Goal: Information Seeking & Learning: Find contact information

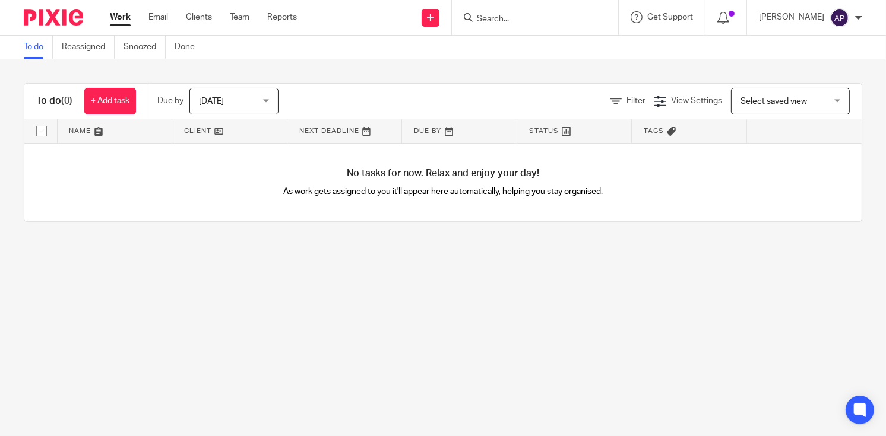
click at [519, 18] on input "Search" at bounding box center [529, 19] width 107 height 11
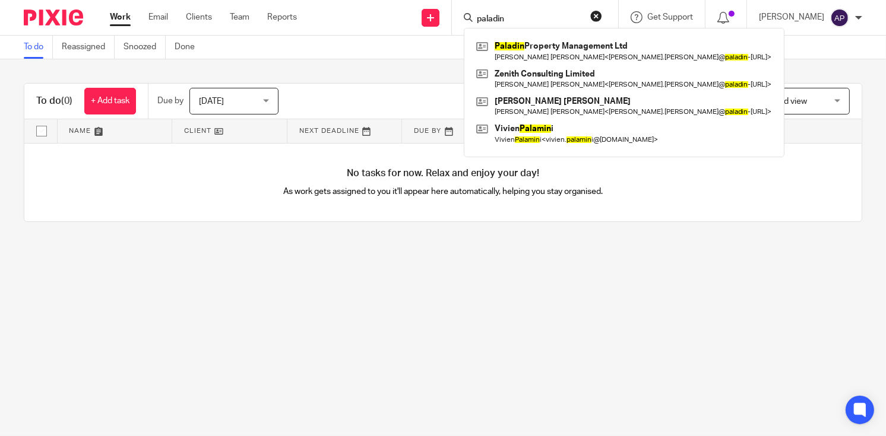
type input "paladin"
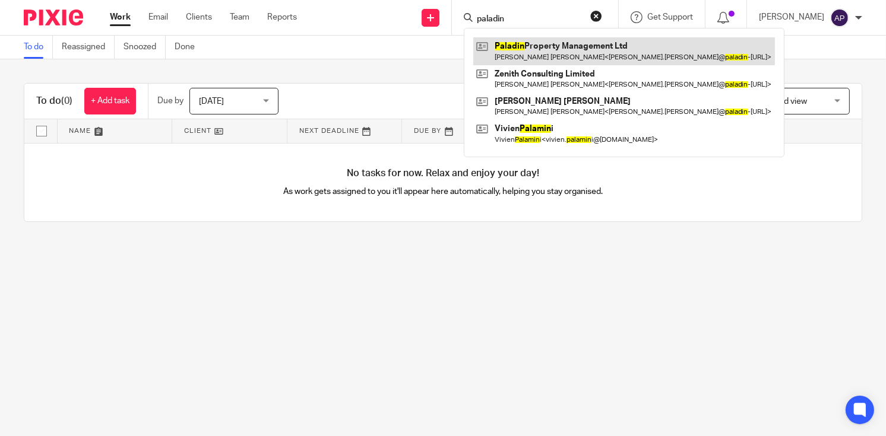
click at [553, 42] on link at bounding box center [624, 50] width 302 height 27
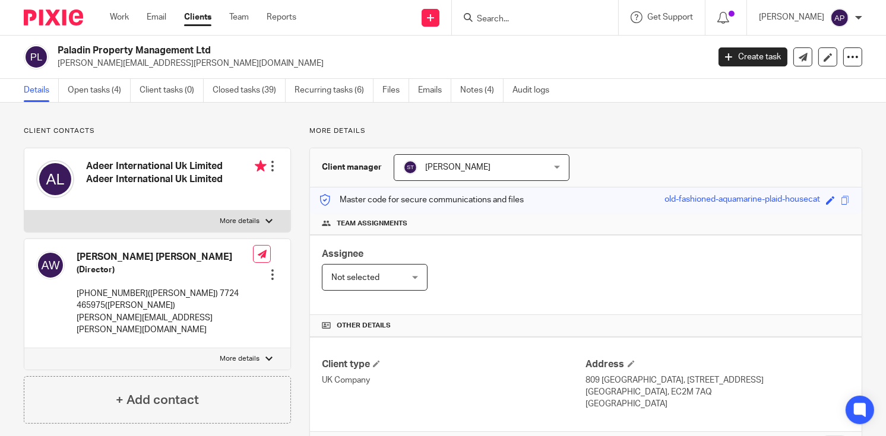
drag, startPoint x: 77, startPoint y: 255, endPoint x: 191, endPoint y: 255, distance: 114.0
click at [191, 255] on h4 "Andrew Thomas Wright" at bounding box center [165, 257] width 176 height 12
copy h4 "Andrew Thomas Wright"
drag, startPoint x: 174, startPoint y: 291, endPoint x: 105, endPoint y: 306, distance: 70.6
click at [105, 306] on p "+447552389167(Monish) 7724 465975(Andrew)" at bounding box center [165, 300] width 176 height 24
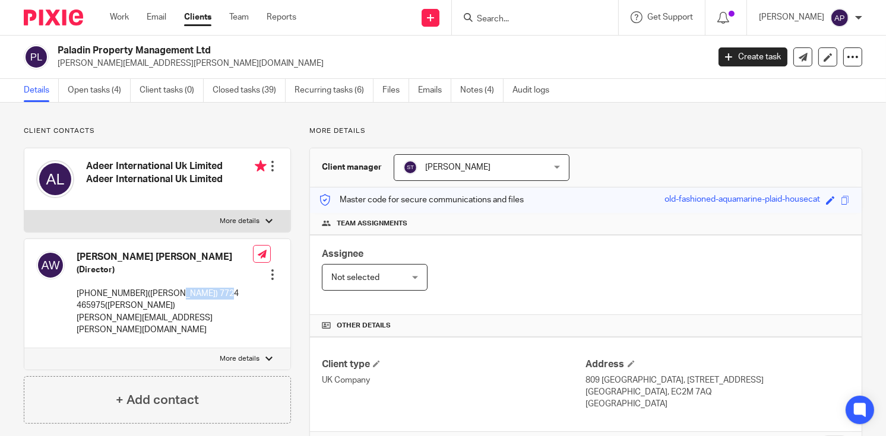
copy p "7724 465975"
click at [366, 23] on div "Send new email Create task Add client Get Support Contact Support Help Document…" at bounding box center [600, 17] width 572 height 35
drag, startPoint x: 76, startPoint y: 255, endPoint x: 195, endPoint y: 254, distance: 119.4
click at [195, 254] on h4 "Andrew Thomas Wright" at bounding box center [165, 257] width 176 height 12
copy h4 "Andrew Thomas Wright"
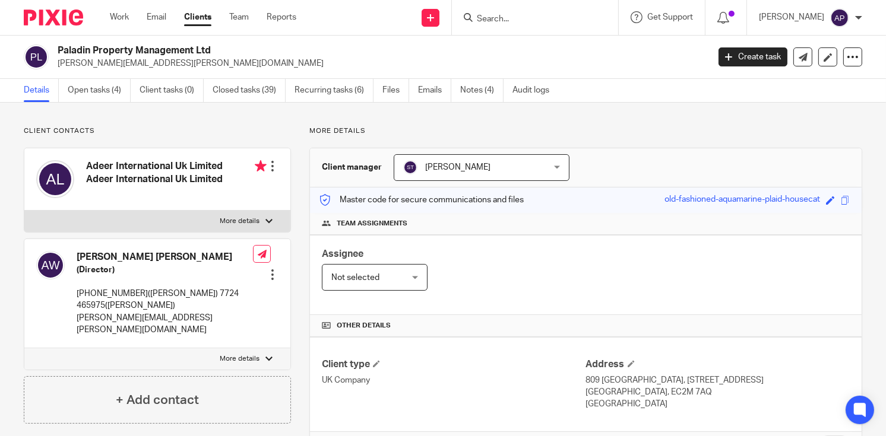
click at [507, 19] on input "Search" at bounding box center [529, 19] width 107 height 11
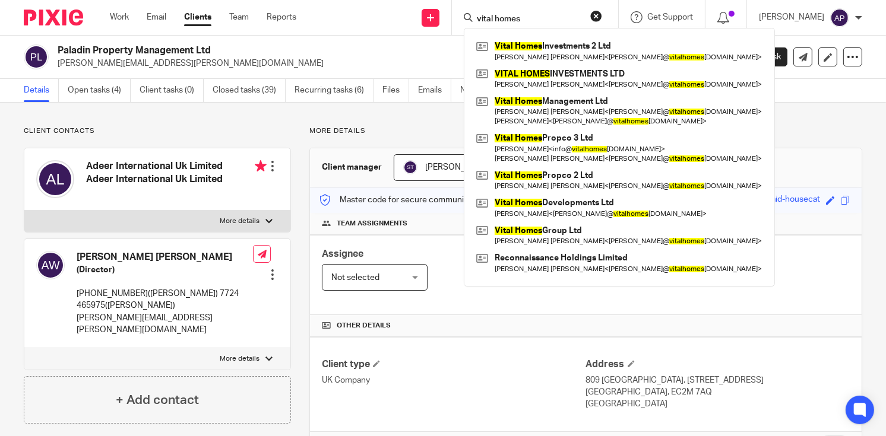
type input "vital homes"
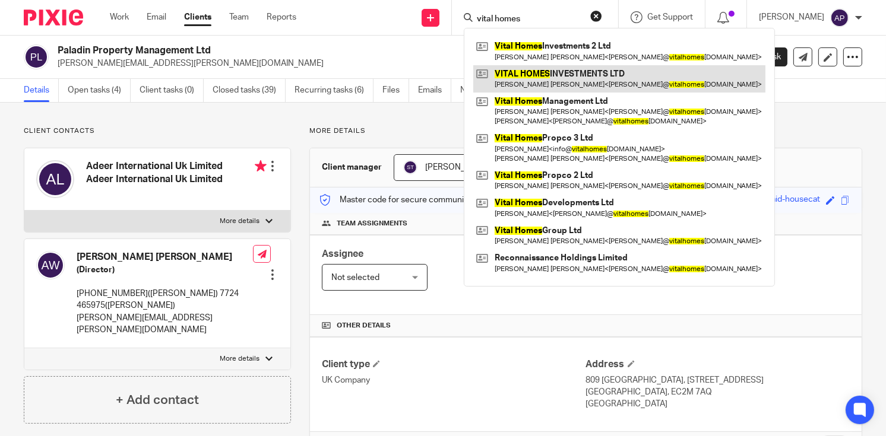
click at [612, 78] on link at bounding box center [619, 78] width 292 height 27
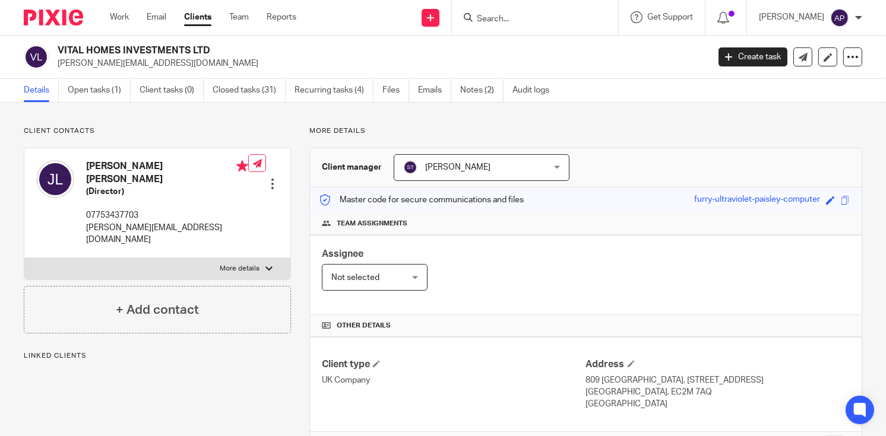
drag, startPoint x: 58, startPoint y: 47, endPoint x: 219, endPoint y: 52, distance: 161.0
click at [219, 52] on h2 "VITAL HOMES INVESTMENTS LTD" at bounding box center [315, 51] width 514 height 12
copy h2 "VITAL HOMES INVESTMENTS LTD"
drag, startPoint x: 55, startPoint y: 62, endPoint x: 178, endPoint y: 62, distance: 123.5
click at [178, 62] on div "VITAL HOMES INVESTMENTS LTD james@vitalhomesgroup.com" at bounding box center [362, 57] width 677 height 25
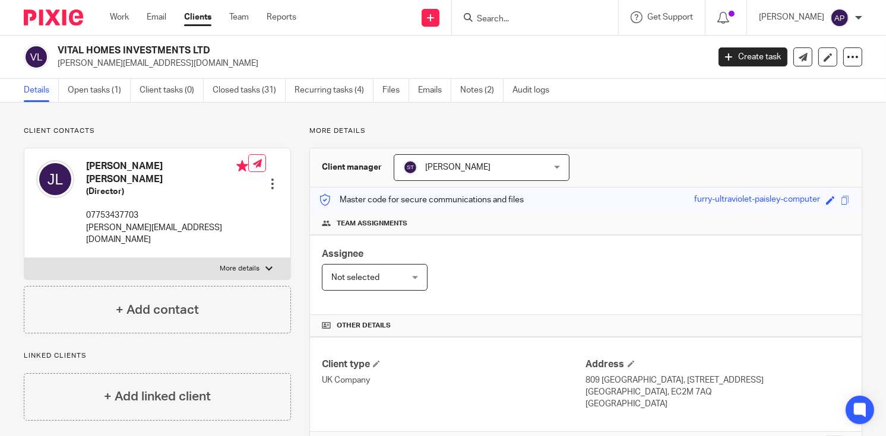
copy p "[PERSON_NAME][EMAIL_ADDRESS][DOMAIN_NAME]"
click at [106, 164] on h4 "James Stephen Philip Levy" at bounding box center [167, 173] width 162 height 26
copy h4 "James"
click at [499, 20] on input "Search" at bounding box center [529, 19] width 107 height 11
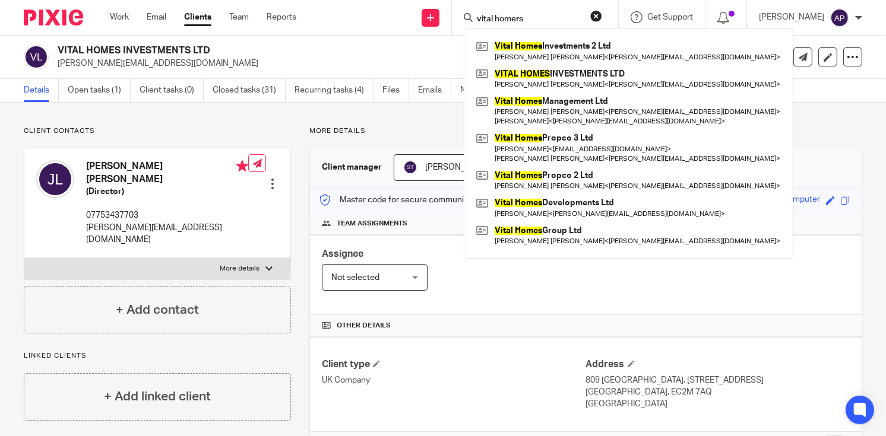
type input "vital homers"
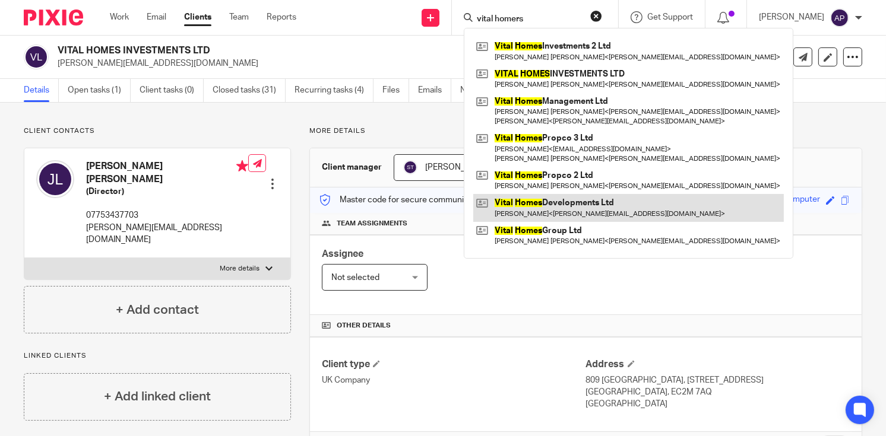
click at [606, 211] on link at bounding box center [628, 207] width 311 height 27
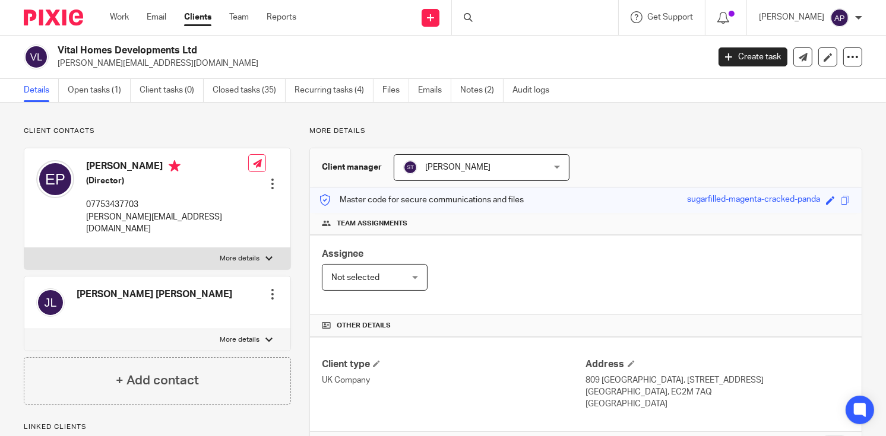
drag, startPoint x: 58, startPoint y: 49, endPoint x: 205, endPoint y: 49, distance: 147.3
click at [205, 49] on h2 "Vital Homes Developments Ltd" at bounding box center [315, 51] width 514 height 12
copy h2 "Vital Homes Developments Ltd"
click at [511, 18] on input "Search" at bounding box center [529, 19] width 107 height 11
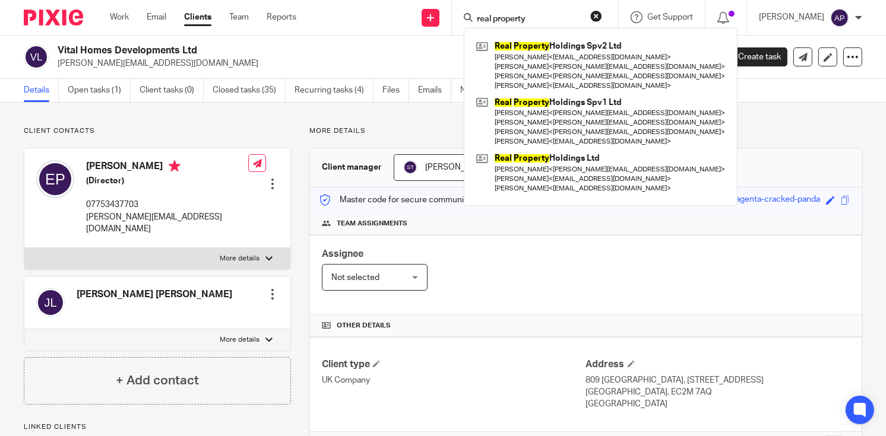
type input "real property"
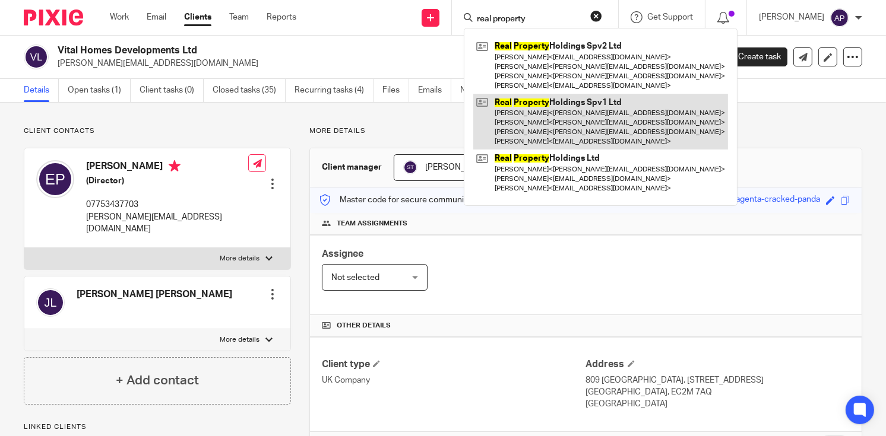
click at [606, 119] on link at bounding box center [600, 122] width 255 height 56
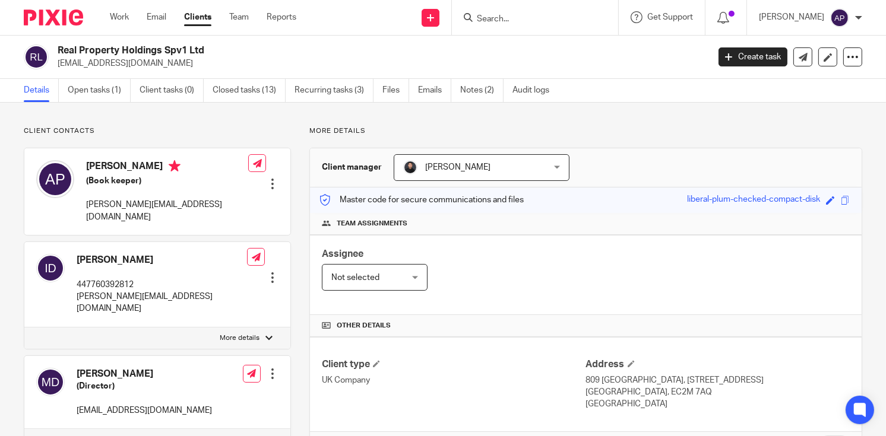
click at [205, 49] on h2 "Real Property Holdings Spv1 Ltd" at bounding box center [315, 51] width 514 height 12
drag, startPoint x: 57, startPoint y: 62, endPoint x: 174, endPoint y: 61, distance: 117.0
click at [174, 61] on p "[EMAIL_ADDRESS][DOMAIN_NAME]" at bounding box center [379, 64] width 643 height 12
copy p "issamdabboussi@gmail.com"
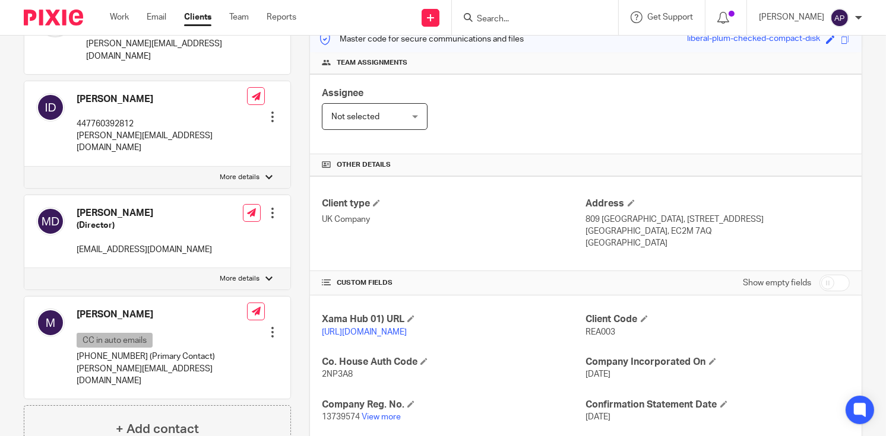
scroll to position [119, 0]
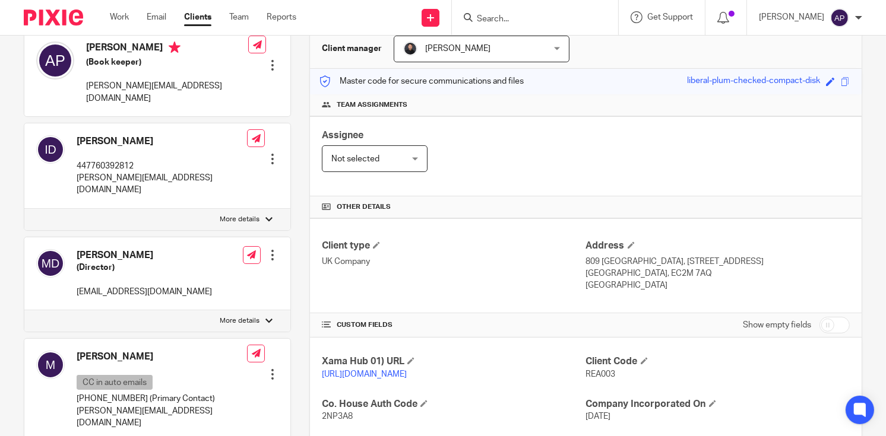
click at [100, 249] on h4 "[PERSON_NAME]" at bounding box center [144, 255] width 135 height 12
copy h4 "Mohamad"
click at [536, 23] on input "Search" at bounding box center [529, 19] width 107 height 11
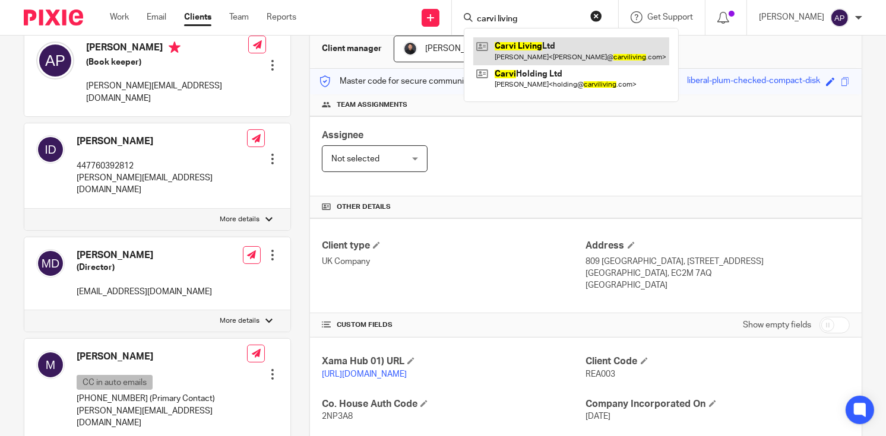
type input "carvi living"
click at [557, 48] on link at bounding box center [571, 50] width 196 height 27
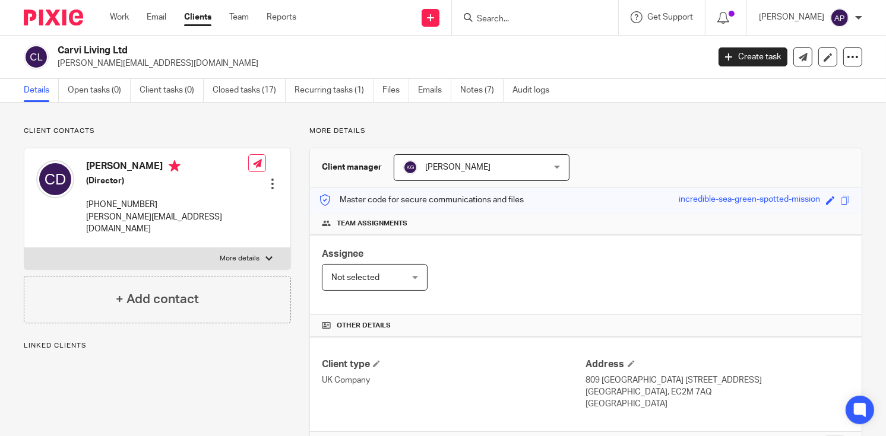
drag, startPoint x: 58, startPoint y: 49, endPoint x: 145, endPoint y: 49, distance: 87.9
click at [145, 49] on h2 "Carvi Living Ltd" at bounding box center [315, 51] width 514 height 12
copy h2 "Carvi Living Ltd"
click at [502, 20] on input "Search" at bounding box center [529, 19] width 107 height 11
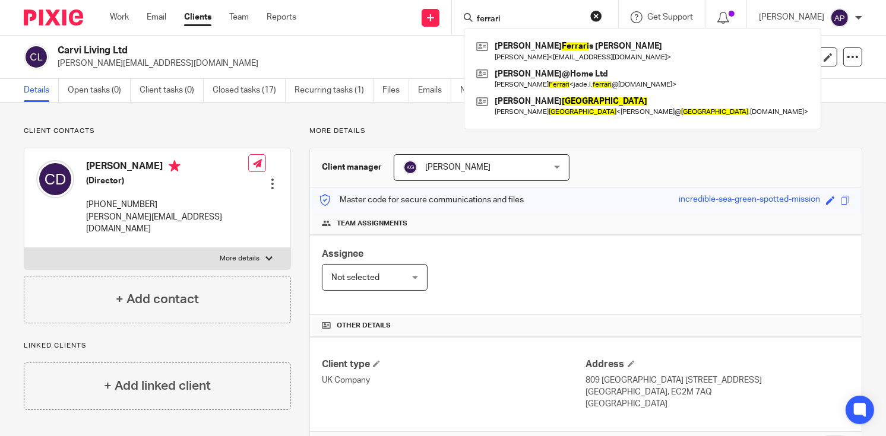
click at [484, 17] on div "ferrari" at bounding box center [533, 17] width 138 height 15
click at [485, 17] on input "ferrari" at bounding box center [529, 19] width 107 height 11
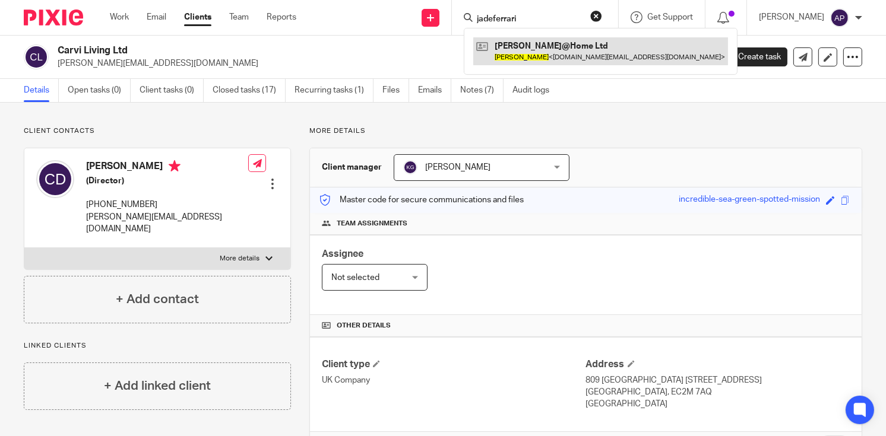
type input "jadeferrari"
click at [542, 53] on link at bounding box center [600, 50] width 255 height 27
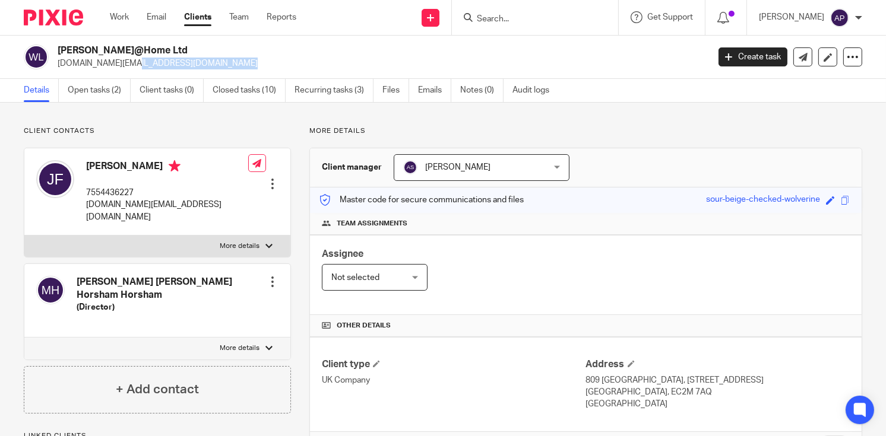
drag, startPoint x: 55, startPoint y: 62, endPoint x: 157, endPoint y: 61, distance: 102.2
click at [157, 61] on div "[PERSON_NAME]@Home Ltd [DOMAIN_NAME][EMAIL_ADDRESS][DOMAIN_NAME]" at bounding box center [362, 57] width 677 height 25
copy p "[DOMAIN_NAME][EMAIL_ADDRESS][DOMAIN_NAME]"
click at [219, 51] on h2 "[PERSON_NAME]@Home Ltd" at bounding box center [315, 51] width 514 height 12
drag, startPoint x: 88, startPoint y: 165, endPoint x: 145, endPoint y: 162, distance: 57.1
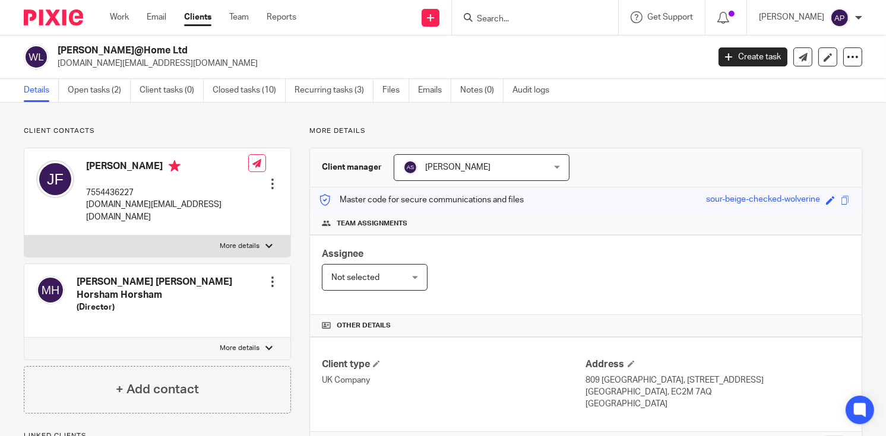
click at [145, 162] on h4 "[PERSON_NAME]" at bounding box center [167, 167] width 162 height 15
copy h4 "[PERSON_NAME]"
drag, startPoint x: 56, startPoint y: 61, endPoint x: 161, endPoint y: 61, distance: 105.1
click at [161, 61] on div "Watson@Home Ltd jade.l.ferrari@gmail.com" at bounding box center [362, 57] width 677 height 25
copy p "jade.l.ferrari@gmail.com"
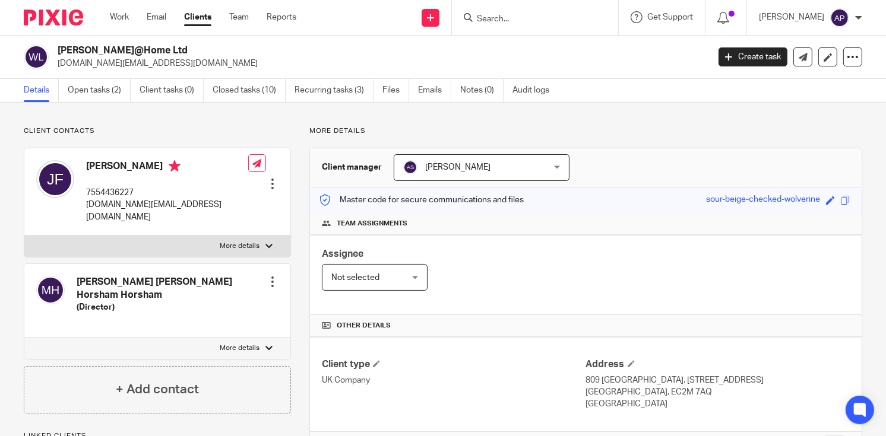
click at [93, 165] on h4 "Jade Ferrari" at bounding box center [167, 167] width 162 height 15
copy h4 "Jade"
click at [494, 20] on input "Search" at bounding box center [529, 19] width 107 height 11
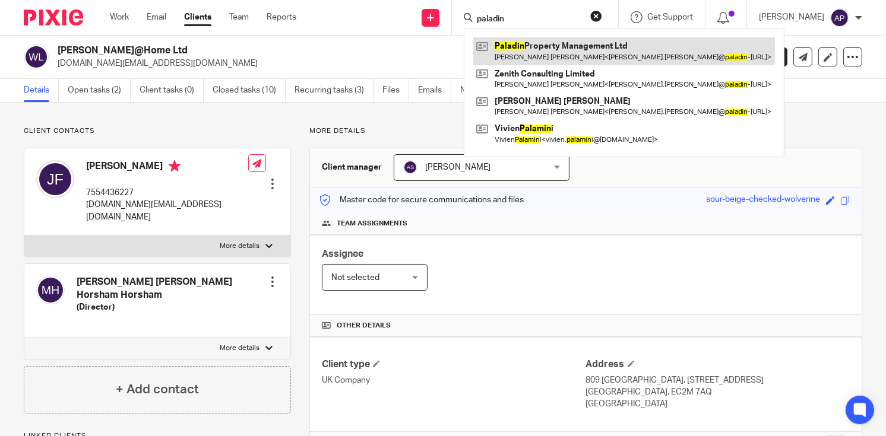
type input "paladin"
click at [624, 44] on link at bounding box center [624, 50] width 302 height 27
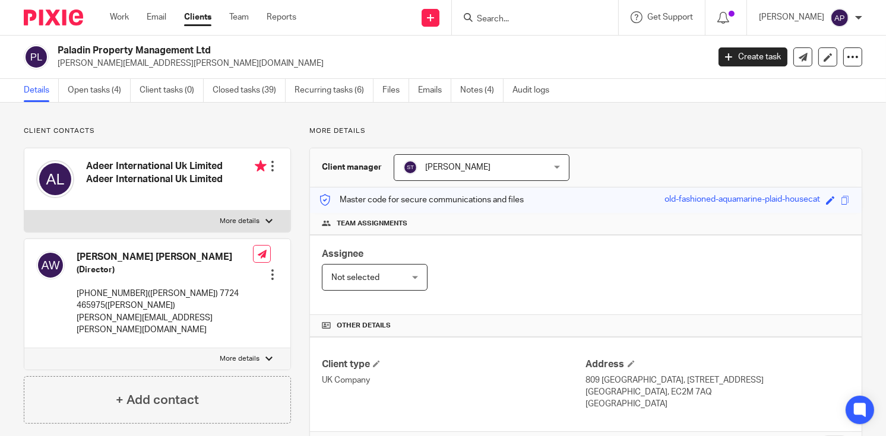
drag, startPoint x: 57, startPoint y: 47, endPoint x: 222, endPoint y: 51, distance: 164.6
click at [222, 51] on h2 "Paladin Property Management Ltd" at bounding box center [315, 51] width 514 height 12
copy h2 "Paladin Property Management Ltd"
drag, startPoint x: 57, startPoint y: 62, endPoint x: 215, endPoint y: 62, distance: 158.0
click at [215, 62] on div "Paladin Property Management Ltd [PERSON_NAME][EMAIL_ADDRESS][PERSON_NAME][DOMAI…" at bounding box center [362, 57] width 677 height 25
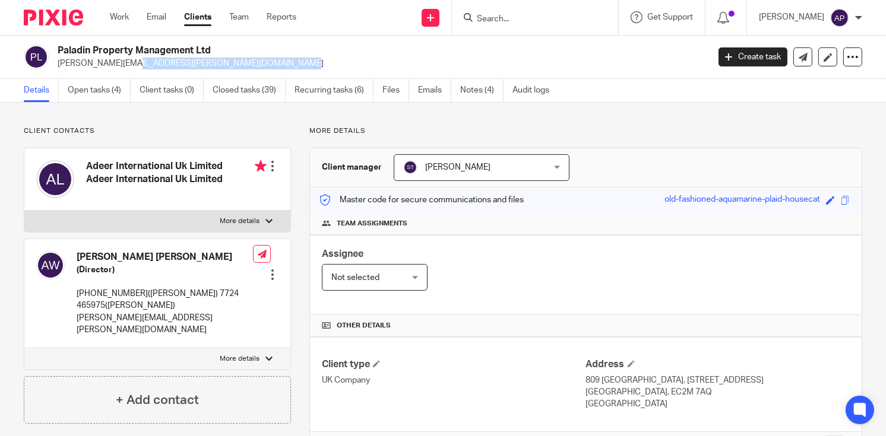
copy p "[PERSON_NAME][EMAIL_ADDRESS][PERSON_NAME][DOMAIN_NAME]"
click at [97, 258] on h4 "[PERSON_NAME] [PERSON_NAME]" at bounding box center [165, 257] width 176 height 12
copy h4 "[PERSON_NAME]"
click at [549, 23] on input "Search" at bounding box center [529, 19] width 107 height 11
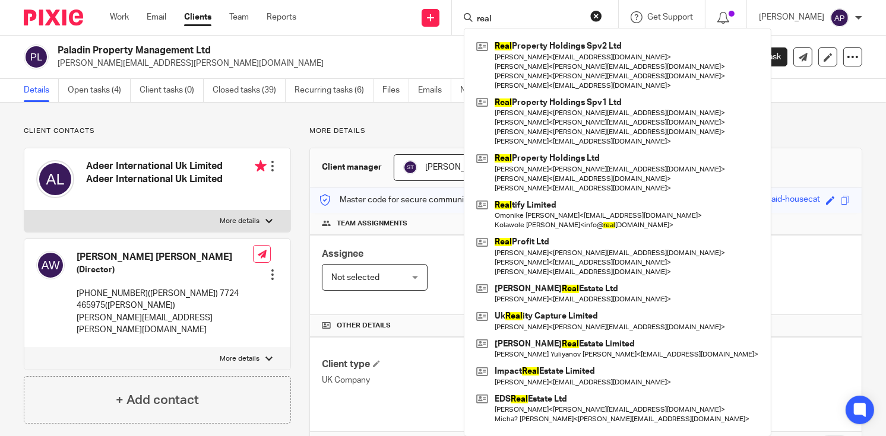
type input "real"
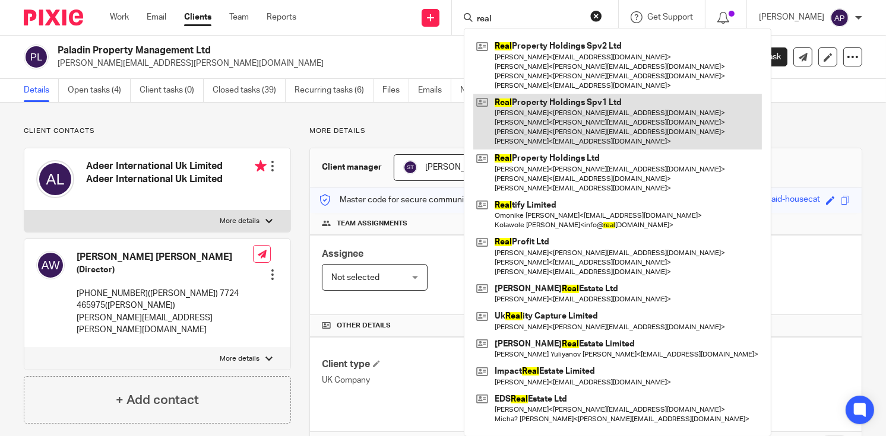
click at [634, 110] on link at bounding box center [617, 122] width 289 height 56
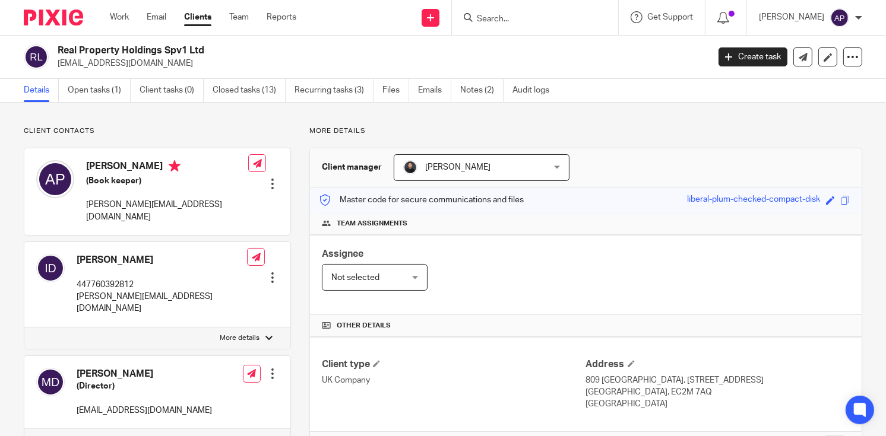
drag, startPoint x: 58, startPoint y: 48, endPoint x: 240, endPoint y: 48, distance: 181.7
click at [240, 48] on h2 "Real Property Holdings Spv1 Ltd" at bounding box center [315, 51] width 514 height 12
copy h2 "Real Property Holdings Spv1 Ltd"
drag, startPoint x: 56, startPoint y: 62, endPoint x: 171, endPoint y: 61, distance: 114.6
click at [170, 62] on div "Real Property Holdings Spv1 Ltd issamdabboussi@gmail.com" at bounding box center [362, 57] width 677 height 25
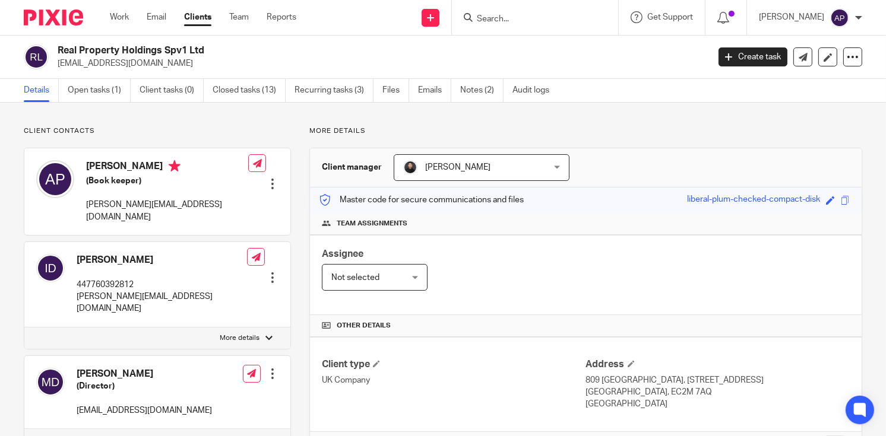
copy p "issamdabboussi@gmail.com"
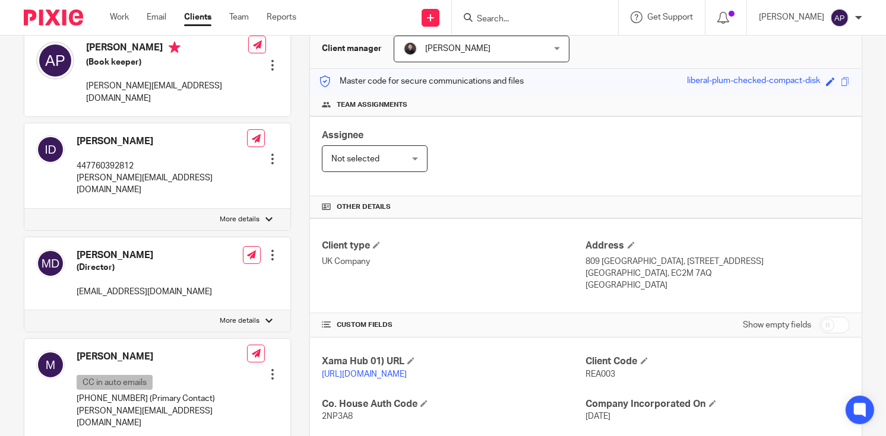
click at [95, 249] on h4 "Mohamad Dabboussi" at bounding box center [144, 255] width 135 height 12
copy h4 "Mohamad"
click at [491, 21] on input "Search" at bounding box center [529, 19] width 107 height 11
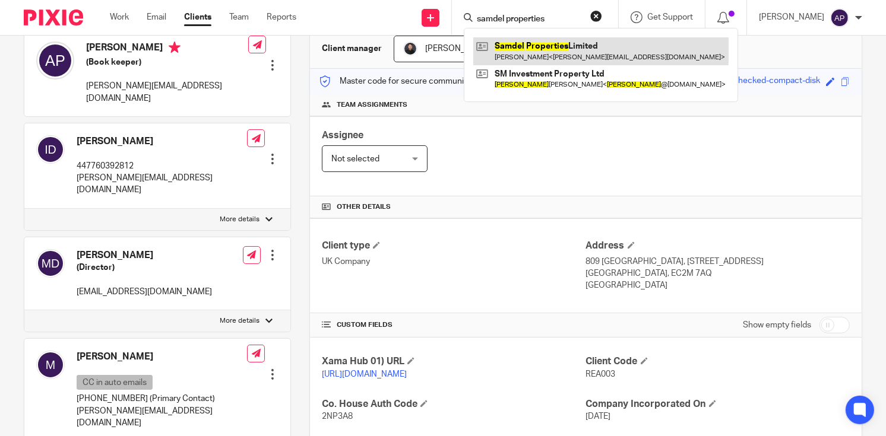
type input "samdel properties"
click at [602, 52] on link at bounding box center [600, 50] width 255 height 27
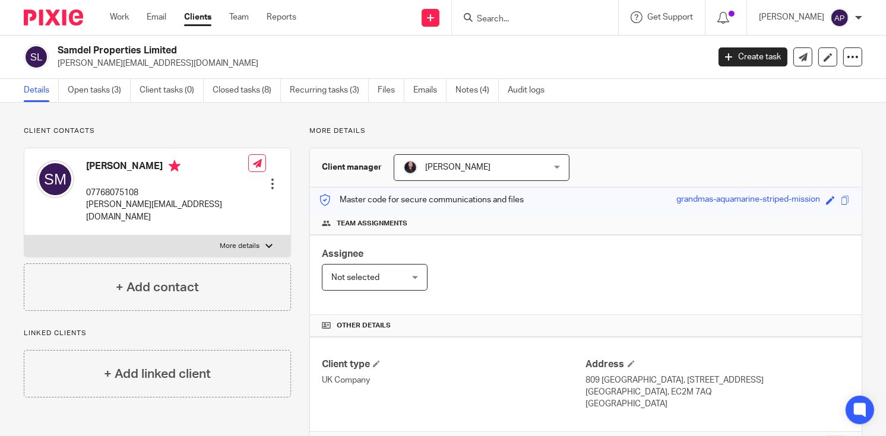
drag, startPoint x: 56, startPoint y: 61, endPoint x: 213, endPoint y: 62, distance: 156.8
click at [213, 62] on div "Samdel Properties Limited [PERSON_NAME][EMAIL_ADDRESS][DOMAIN_NAME]" at bounding box center [362, 57] width 677 height 25
copy p "[PERSON_NAME][EMAIL_ADDRESS][DOMAIN_NAME]"
click at [109, 163] on h4 "[PERSON_NAME]" at bounding box center [167, 167] width 162 height 15
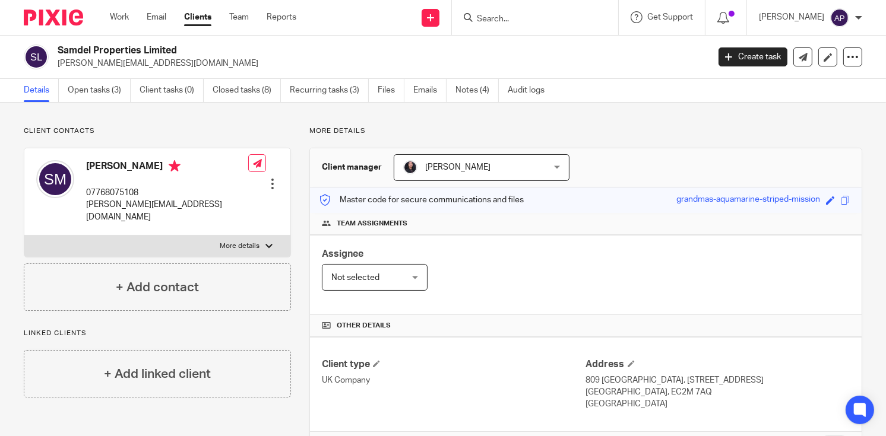
copy h4 "[PERSON_NAME]"
click at [527, 15] on input "Search" at bounding box center [529, 19] width 107 height 11
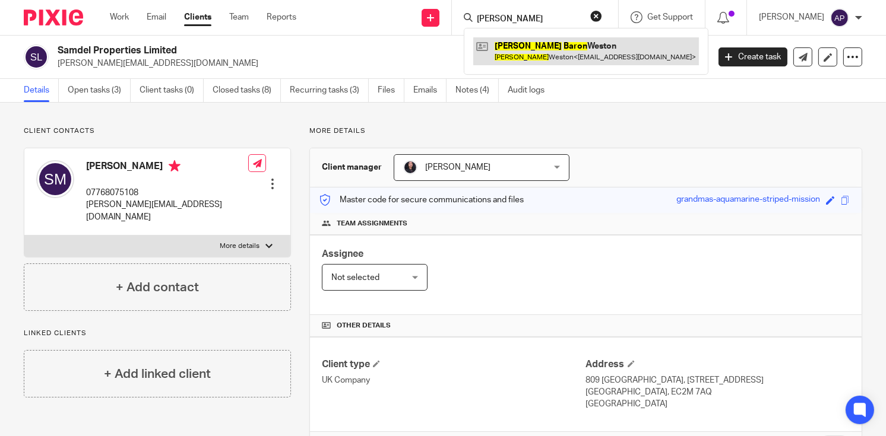
type input "[PERSON_NAME]"
click at [545, 46] on link at bounding box center [586, 50] width 226 height 27
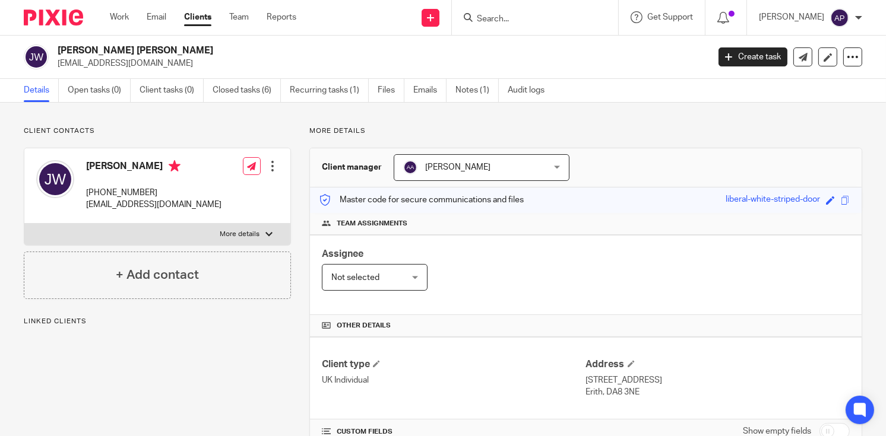
click at [157, 48] on div "Jay Baron Weston jweston@mountanvil.com" at bounding box center [362, 57] width 677 height 25
drag, startPoint x: 56, startPoint y: 61, endPoint x: 163, endPoint y: 61, distance: 106.3
click at [163, 61] on div "Jay Baron Weston jweston@mountanvil.com" at bounding box center [362, 57] width 677 height 25
copy p "jweston@mountanvil.com"
click at [96, 164] on h4 "Jay Weston" at bounding box center [153, 167] width 135 height 15
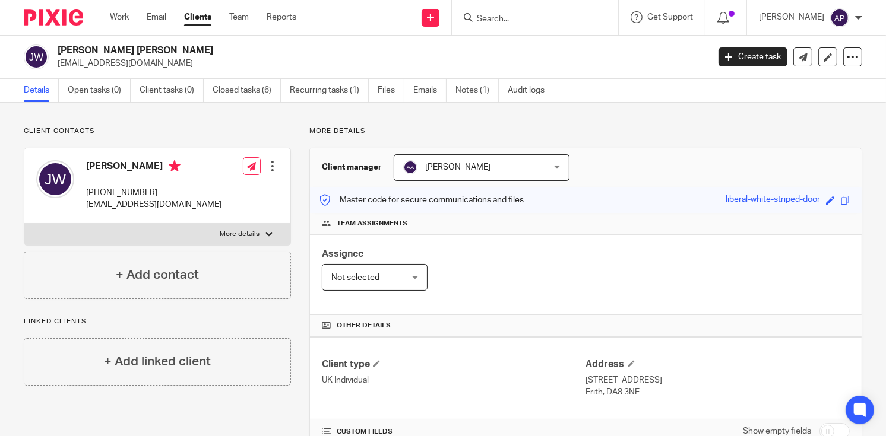
click at [96, 164] on h4 "Jay Weston" at bounding box center [153, 167] width 135 height 15
copy h4 "Jay"
click at [487, 18] on input "Search" at bounding box center [529, 19] width 107 height 11
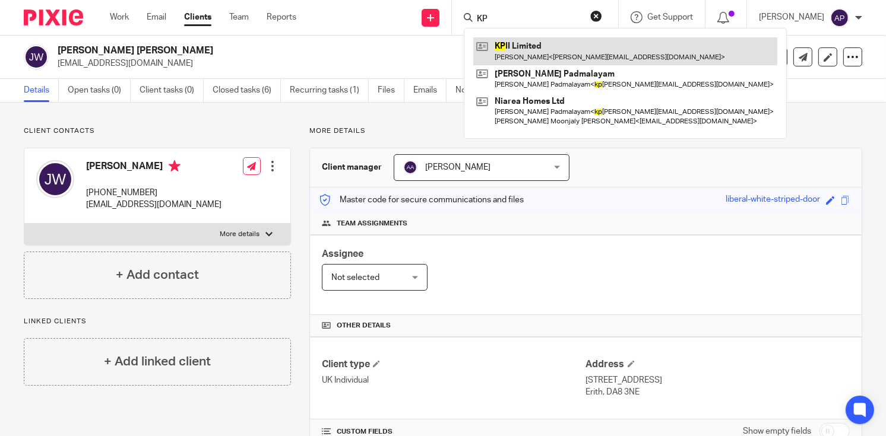
type input "KP"
click at [521, 58] on link at bounding box center [625, 50] width 304 height 27
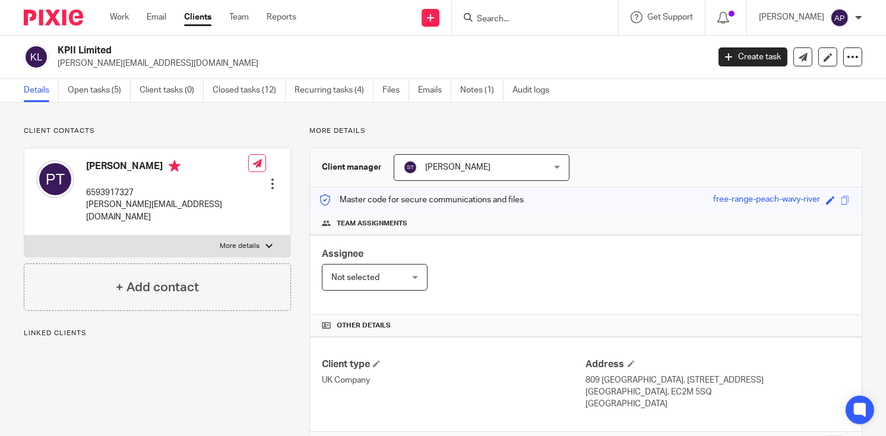
drag, startPoint x: 59, startPoint y: 48, endPoint x: 119, endPoint y: 48, distance: 60.0
click at [119, 48] on h2 "KPII Limited" at bounding box center [315, 51] width 514 height 12
drag, startPoint x: 58, startPoint y: 64, endPoint x: 157, endPoint y: 63, distance: 99.2
click at [157, 63] on p "[PERSON_NAME][EMAIL_ADDRESS][DOMAIN_NAME]" at bounding box center [379, 64] width 643 height 12
click at [107, 165] on h4 "[PERSON_NAME]" at bounding box center [167, 167] width 162 height 15
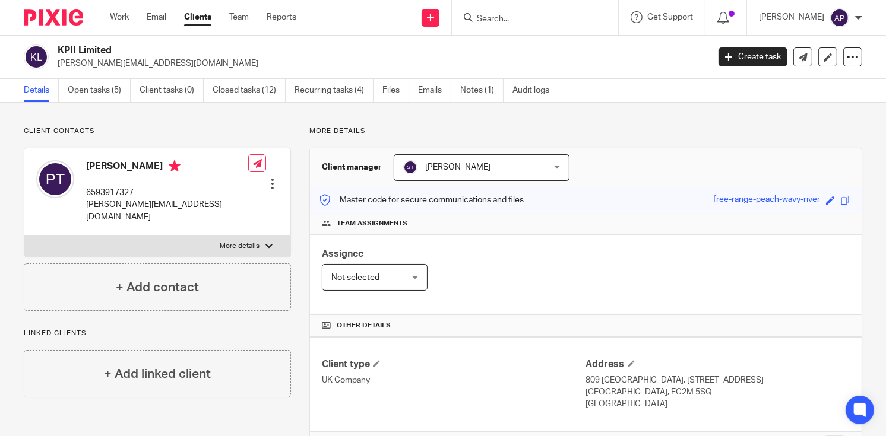
click at [107, 165] on h4 "[PERSON_NAME]" at bounding box center [167, 167] width 162 height 15
copy h4 "[PERSON_NAME]"
click at [510, 18] on input "Search" at bounding box center [529, 19] width 107 height 11
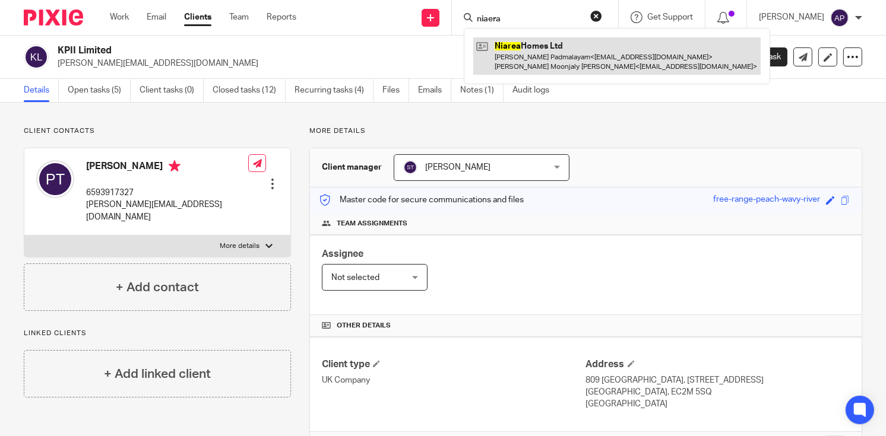
type input "niaera"
click at [582, 55] on link at bounding box center [616, 55] width 287 height 37
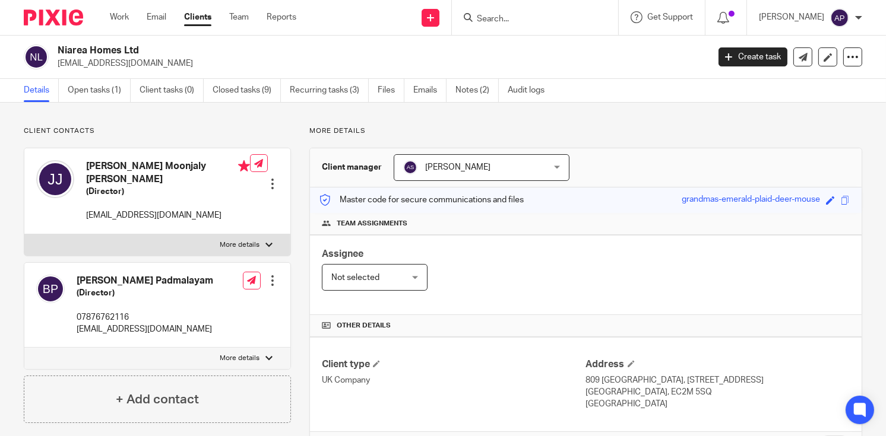
drag, startPoint x: 64, startPoint y: 48, endPoint x: 138, endPoint y: 48, distance: 74.2
click at [138, 48] on div "Niarea Homes Ltd sijojacob@yahoo.co.uk" at bounding box center [362, 57] width 677 height 25
drag, startPoint x: 56, startPoint y: 62, endPoint x: 169, endPoint y: 62, distance: 113.4
click at [169, 62] on div "Niarea Homes Ltd sijojacob@yahoo.co.uk" at bounding box center [362, 57] width 677 height 25
copy p "sijojacob@yahoo.co.uk"
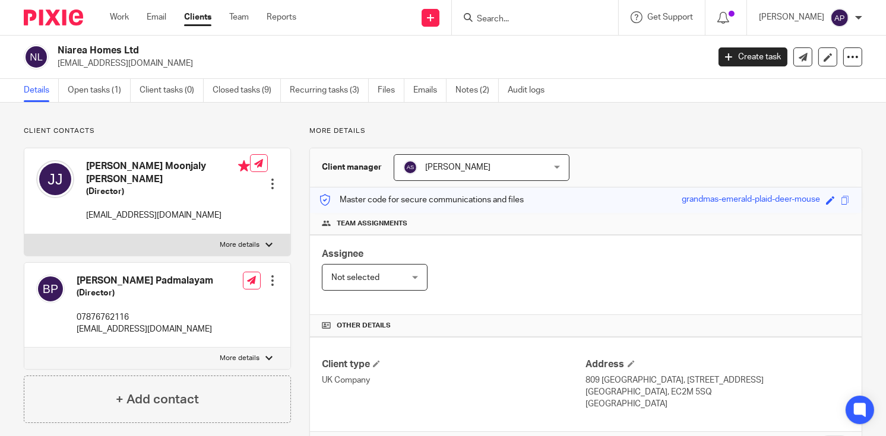
click at [109, 162] on h4 "Jacob Moonjaly Joseph" at bounding box center [168, 173] width 164 height 26
copy h4 "Jacob"
click at [532, 21] on input "Search" at bounding box center [529, 19] width 107 height 11
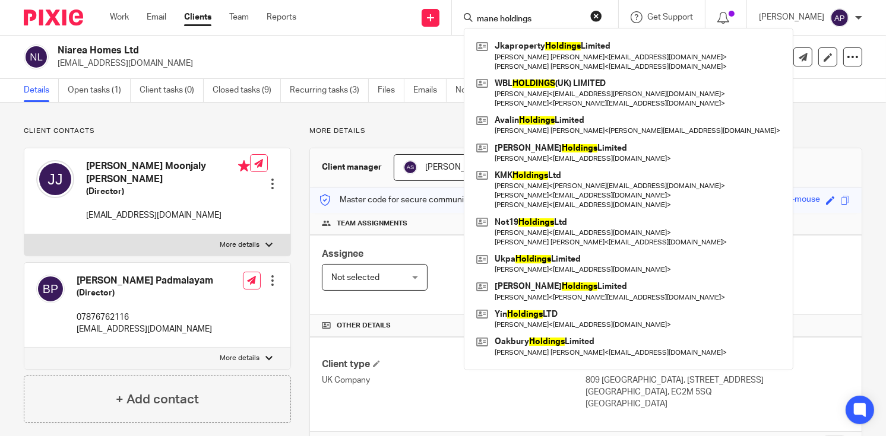
click at [572, 11] on form "mane holdings" at bounding box center [539, 17] width 126 height 15
click at [557, 18] on input "mane holdings" at bounding box center [529, 19] width 107 height 11
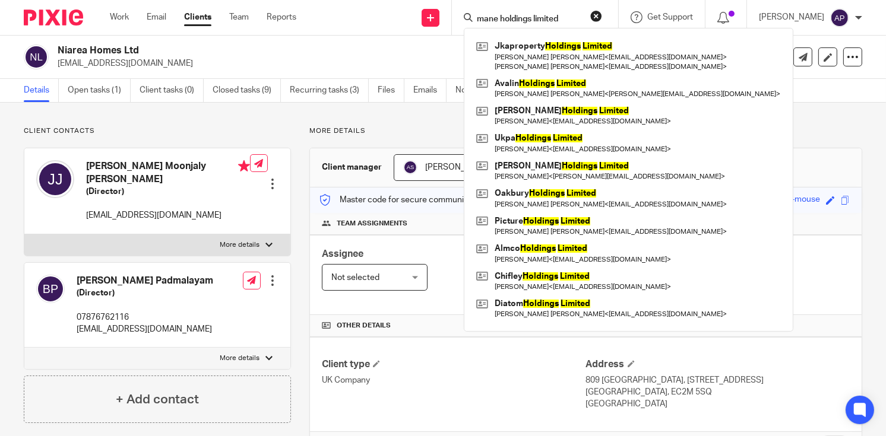
type input "mane holdings limited"
drag, startPoint x: 606, startPoint y: 16, endPoint x: 591, endPoint y: 10, distance: 16.2
click at [602, 10] on button "reset" at bounding box center [596, 16] width 12 height 12
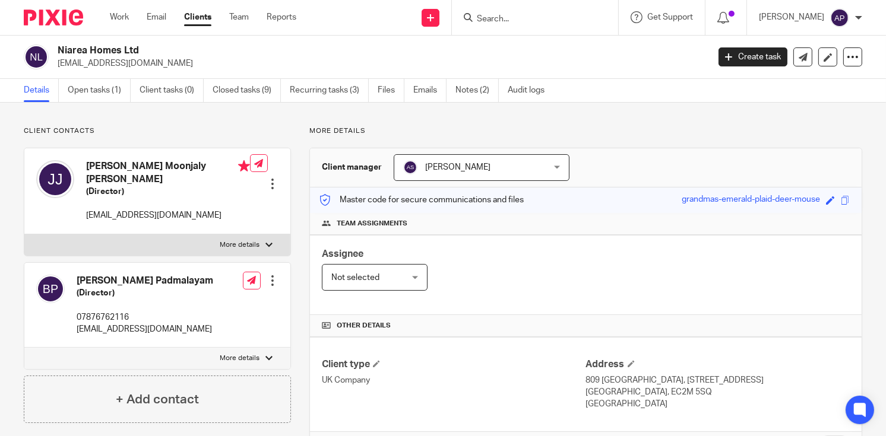
click at [530, 18] on input "Search" at bounding box center [529, 19] width 107 height 11
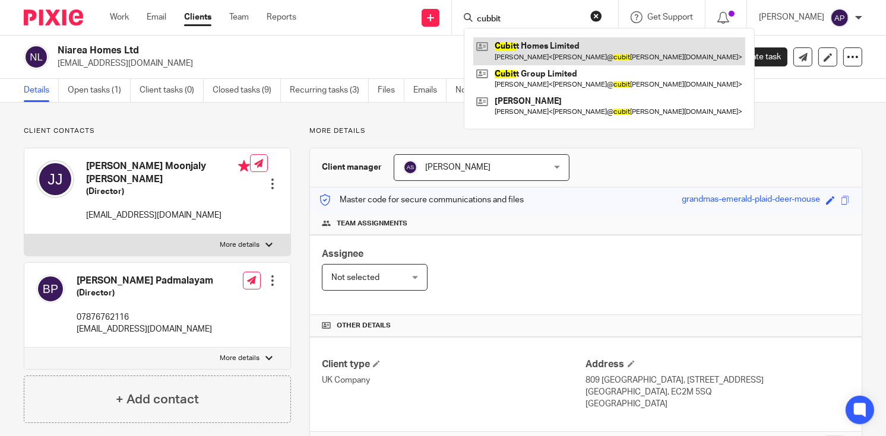
type input "cubbit"
click at [546, 42] on link at bounding box center [609, 50] width 272 height 27
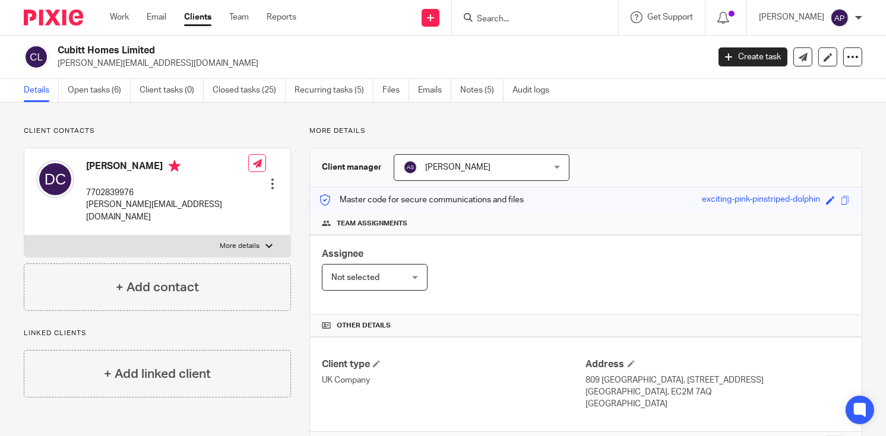
drag, startPoint x: 58, startPoint y: 49, endPoint x: 166, endPoint y: 43, distance: 107.7
click at [166, 43] on div "Cubitt Homes Limited david@cubitthomes.co.uk Create task Update from Companies …" at bounding box center [443, 57] width 886 height 43
copy h2 "Cubitt Homes Limited"
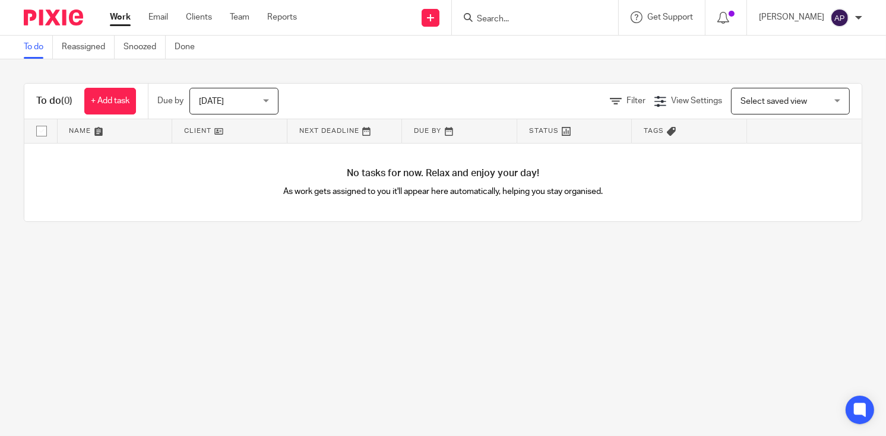
drag, startPoint x: 0, startPoint y: 0, endPoint x: 493, endPoint y: 21, distance: 493.4
click at [493, 21] on input "Search" at bounding box center [529, 19] width 107 height 11
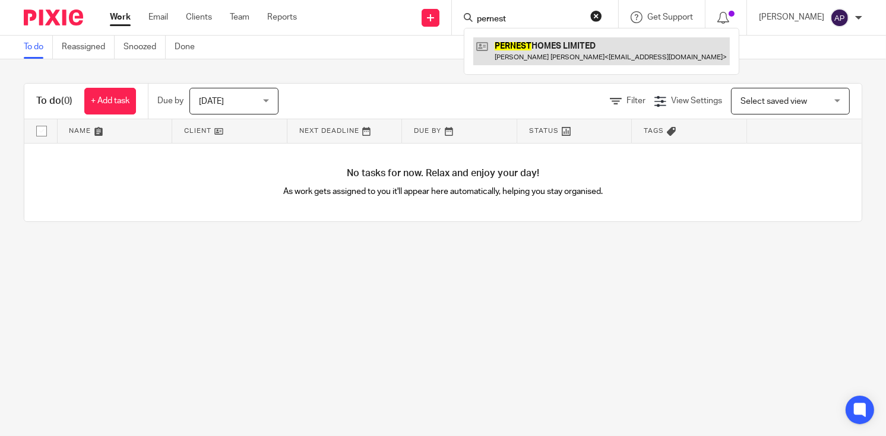
type input "pernest"
click at [594, 53] on link at bounding box center [601, 50] width 257 height 27
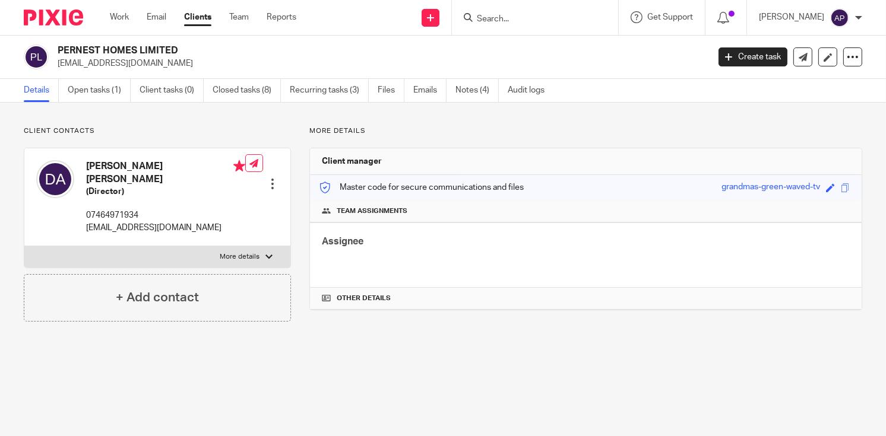
drag, startPoint x: 58, startPoint y: 52, endPoint x: 185, endPoint y: 48, distance: 127.2
click at [185, 48] on h2 "PERNEST HOMES LIMITED" at bounding box center [315, 51] width 514 height 12
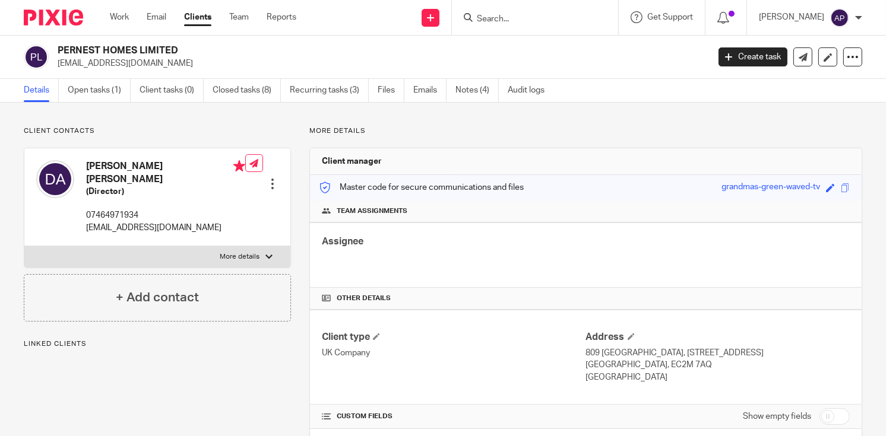
copy h2 "PERNEST HOMES LIMITED"
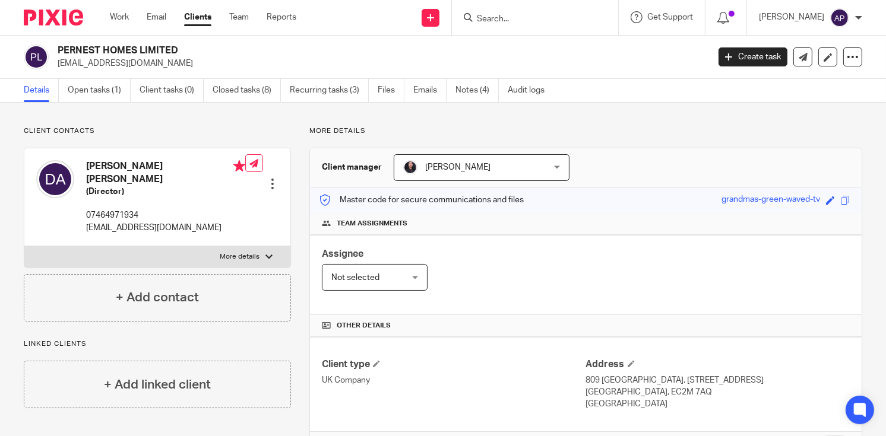
click at [100, 167] on h4 "[PERSON_NAME] [PERSON_NAME]" at bounding box center [165, 173] width 159 height 26
copy h4 "[PERSON_NAME]"
drag, startPoint x: 57, startPoint y: 62, endPoint x: 184, endPoint y: 62, distance: 126.5
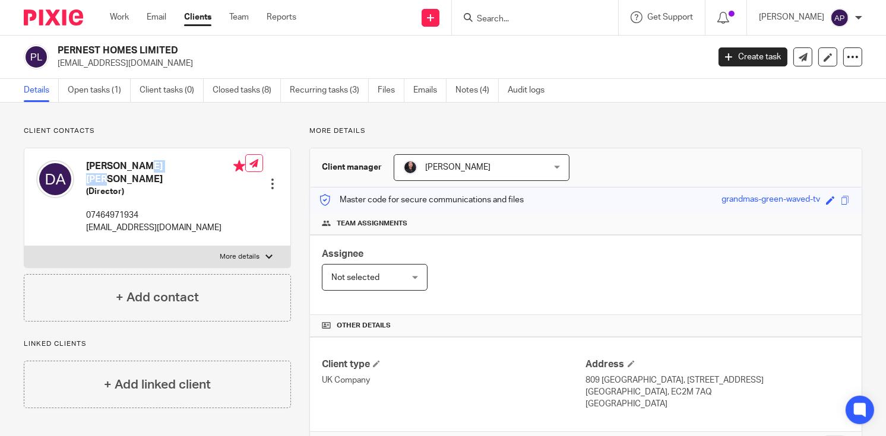
click at [184, 62] on div "PERNEST HOMES LIMITED [EMAIL_ADDRESS][DOMAIN_NAME]" at bounding box center [362, 57] width 677 height 25
copy p "[EMAIL_ADDRESS][DOMAIN_NAME]"
click at [532, 20] on input "Search" at bounding box center [529, 19] width 107 height 11
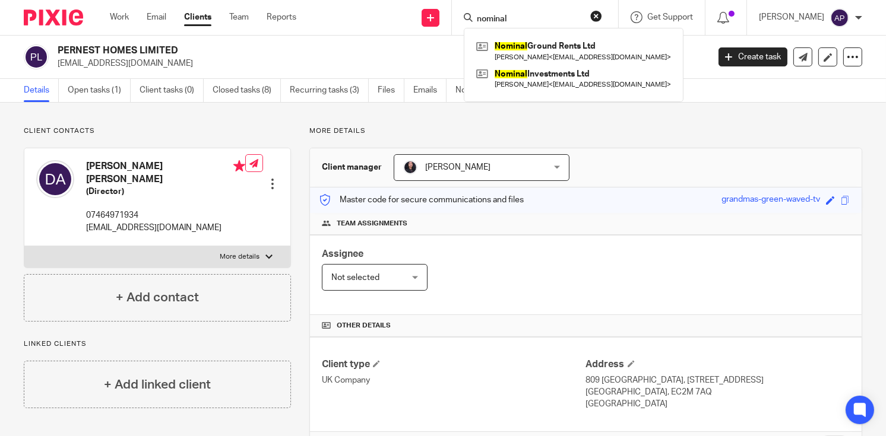
type input "nominal"
click at [566, 72] on link at bounding box center [573, 78] width 201 height 27
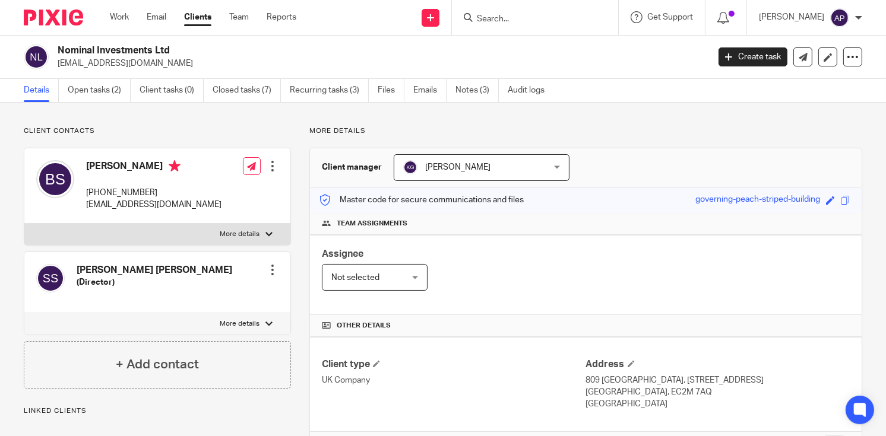
click at [188, 47] on div "Nominal Investments Ltd [EMAIL_ADDRESS][DOMAIN_NAME]" at bounding box center [362, 57] width 677 height 25
click at [496, 21] on input "Search" at bounding box center [529, 19] width 107 height 11
type input "[PERSON_NAME]"
click at [602, 14] on button "reset" at bounding box center [596, 16] width 12 height 12
click at [511, 18] on input "Search" at bounding box center [529, 19] width 107 height 11
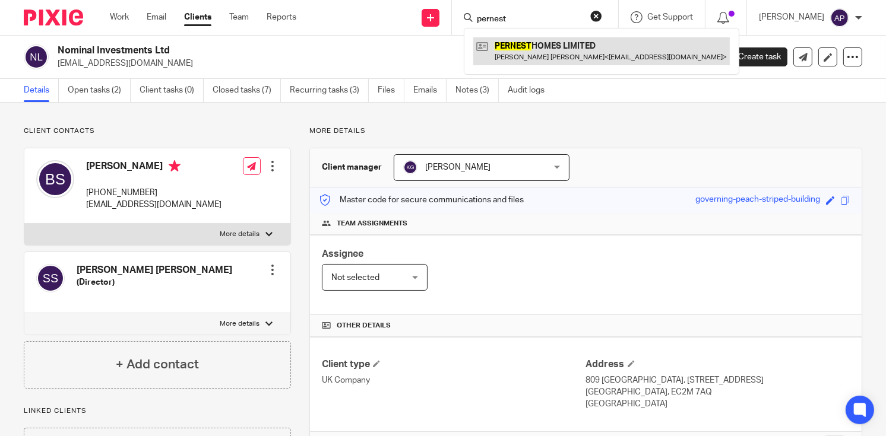
type input "pernest"
click at [558, 52] on link at bounding box center [601, 50] width 257 height 27
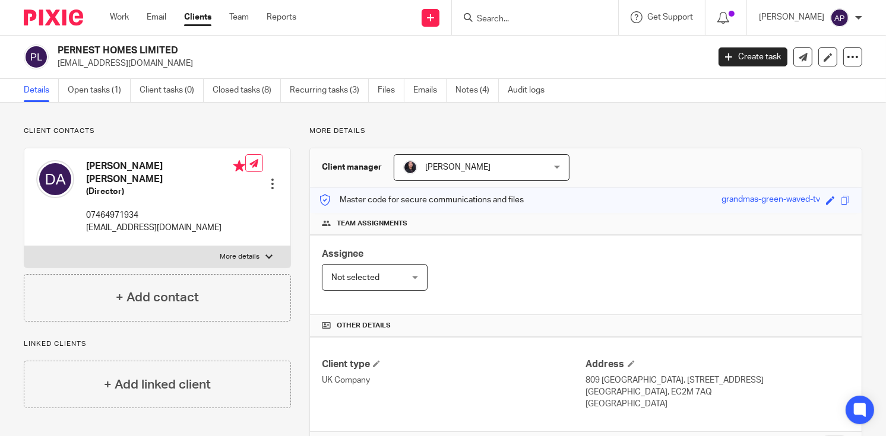
click at [492, 17] on input "Search" at bounding box center [529, 19] width 107 height 11
type input "[PERSON_NAME]"
click at [602, 15] on button "reset" at bounding box center [596, 16] width 12 height 12
click at [524, 20] on input "Search" at bounding box center [529, 19] width 107 height 11
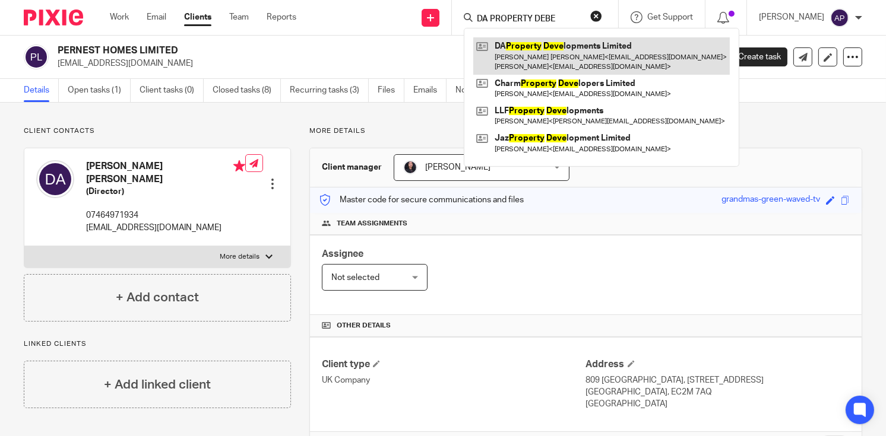
type input "DA PROPERTY DEBE"
click at [580, 51] on link at bounding box center [601, 55] width 257 height 37
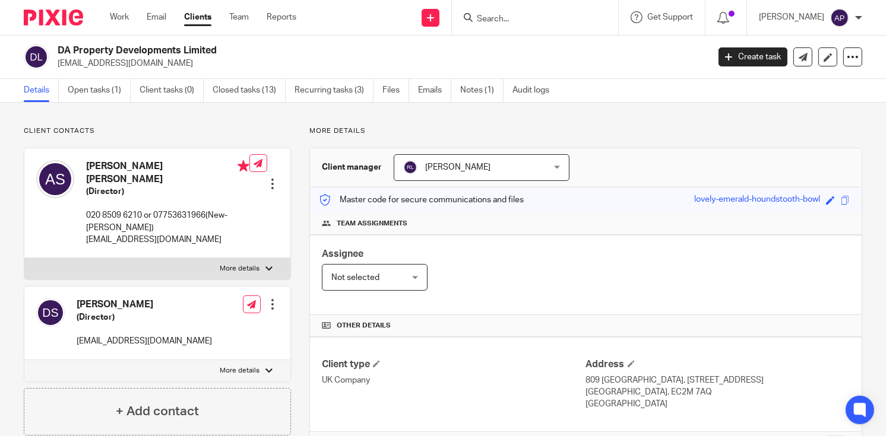
click at [243, 49] on div "DA Property Developments Limited [EMAIL_ADDRESS][DOMAIN_NAME]" at bounding box center [362, 57] width 677 height 25
click at [266, 75] on div "DA Property Developments Limited [EMAIL_ADDRESS][DOMAIN_NAME] Create task Updat…" at bounding box center [443, 57] width 886 height 43
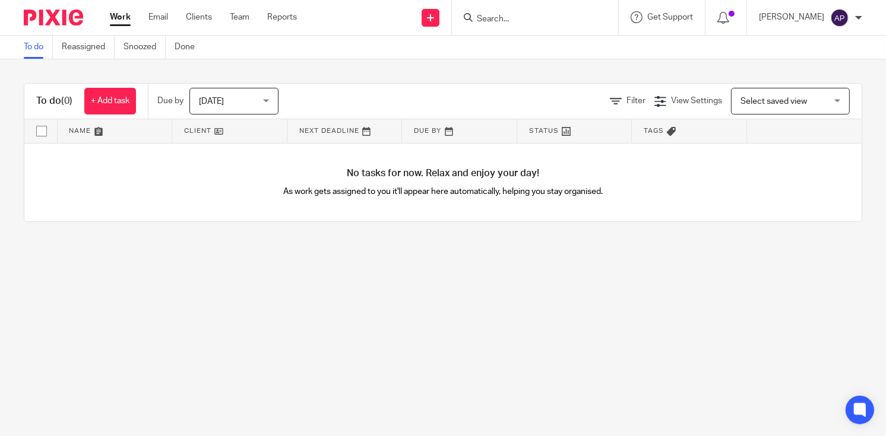
click at [493, 15] on input "Search" at bounding box center [529, 19] width 107 height 11
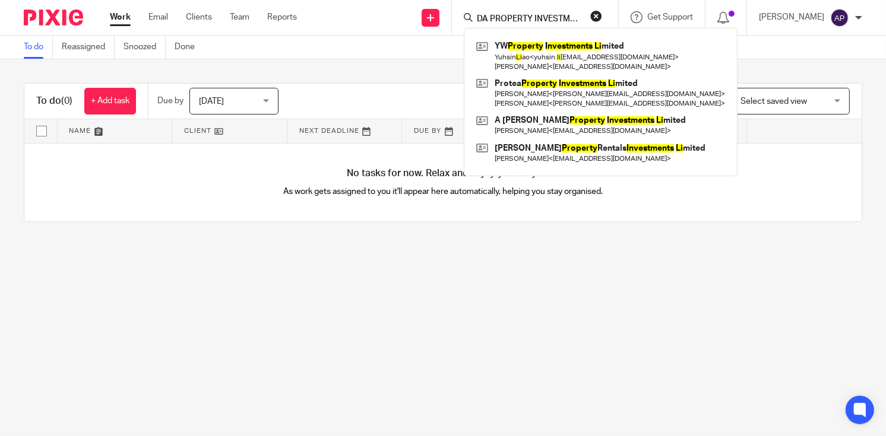
click at [595, 17] on form "DA PROPERTY INVESTMENTS LI" at bounding box center [539, 17] width 126 height 15
click at [594, 17] on form "DA PROPERTY INVESTMENTS LI" at bounding box center [539, 17] width 126 height 15
click at [581, 15] on input "DA PROPERTY INVESTMENTS LI" at bounding box center [529, 19] width 107 height 11
drag, startPoint x: 545, startPoint y: 17, endPoint x: 592, endPoint y: 17, distance: 47.5
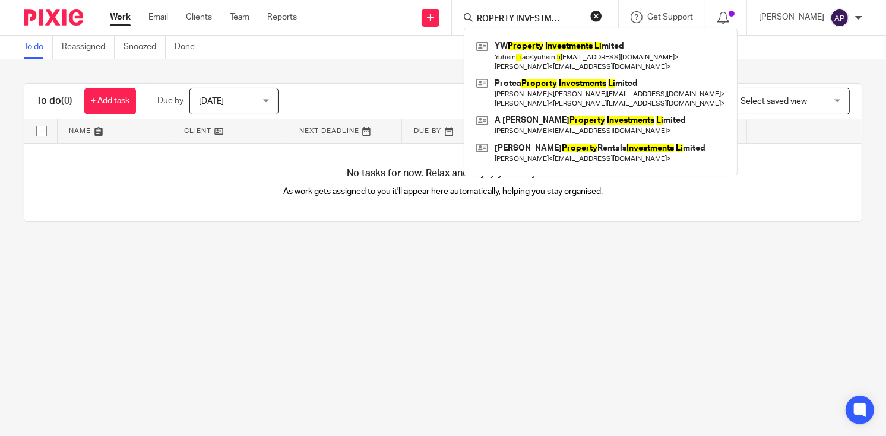
click at [592, 17] on form "DA PROPERTY INVESTMENTS LI" at bounding box center [539, 17] width 126 height 15
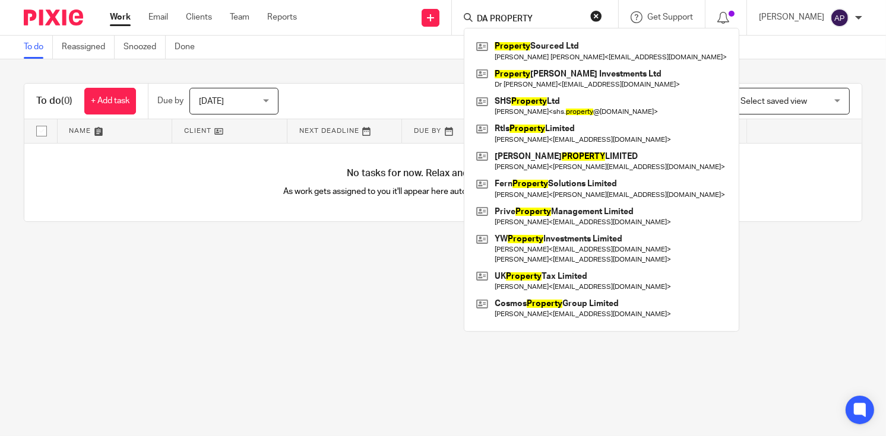
scroll to position [0, 0]
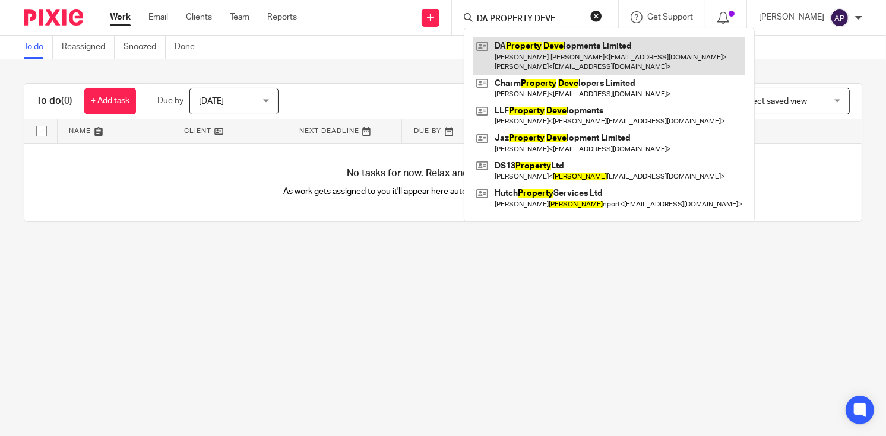
type input "DA PROPERTY DEVE"
click at [608, 45] on link at bounding box center [609, 55] width 272 height 37
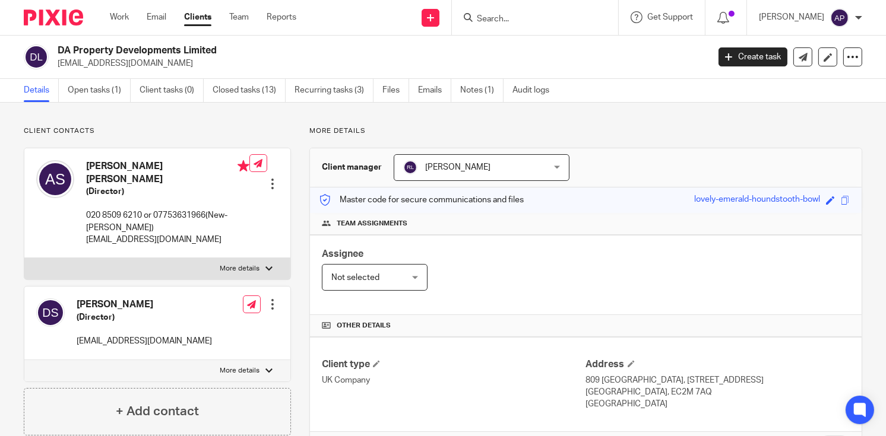
drag, startPoint x: 57, startPoint y: 48, endPoint x: 227, endPoint y: 48, distance: 170.4
click at [227, 48] on div "DA Property Developments Limited ashleyspmi@gmail.com" at bounding box center [362, 57] width 677 height 25
copy h2 "DA Property Developments Limited"
drag, startPoint x: 58, startPoint y: 62, endPoint x: 150, endPoint y: 61, distance: 92.1
click at [150, 61] on p "ashleyspmi@gmail.com" at bounding box center [379, 64] width 643 height 12
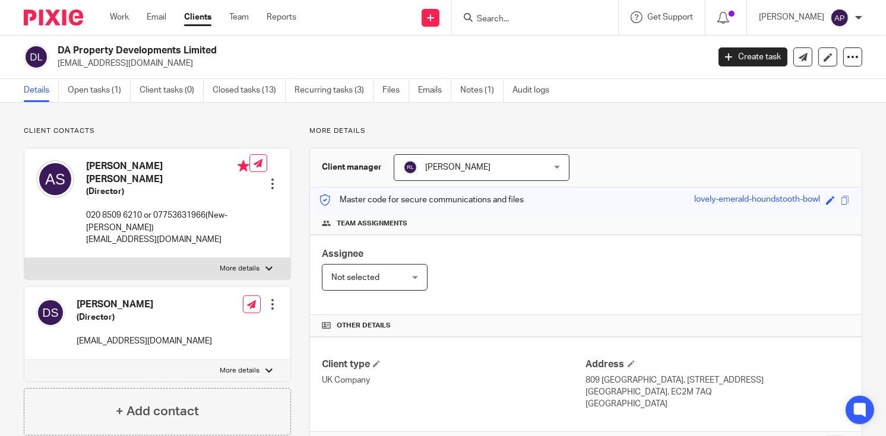
copy p "ashleyspmi@gmail.com"
click at [101, 165] on h4 "Ashley Matthew Stanton" at bounding box center [167, 173] width 163 height 26
copy h4 "Ashley"
click at [535, 14] on input "Search" at bounding box center [529, 19] width 107 height 11
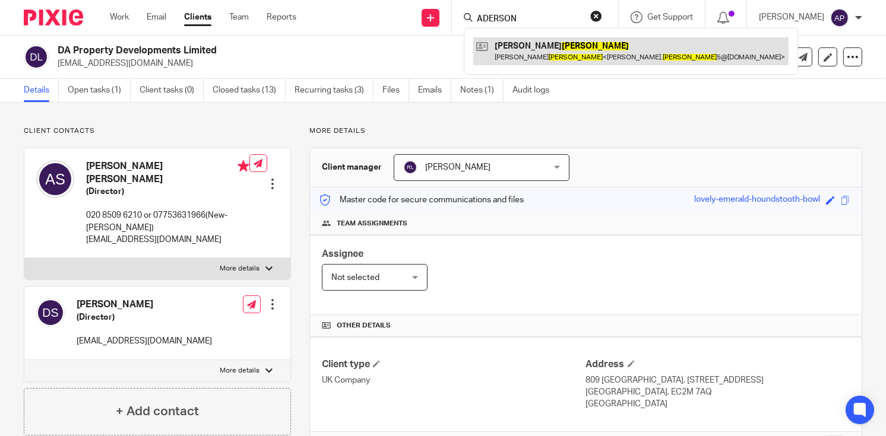
type input "ADERSON"
click at [576, 43] on link at bounding box center [630, 50] width 315 height 27
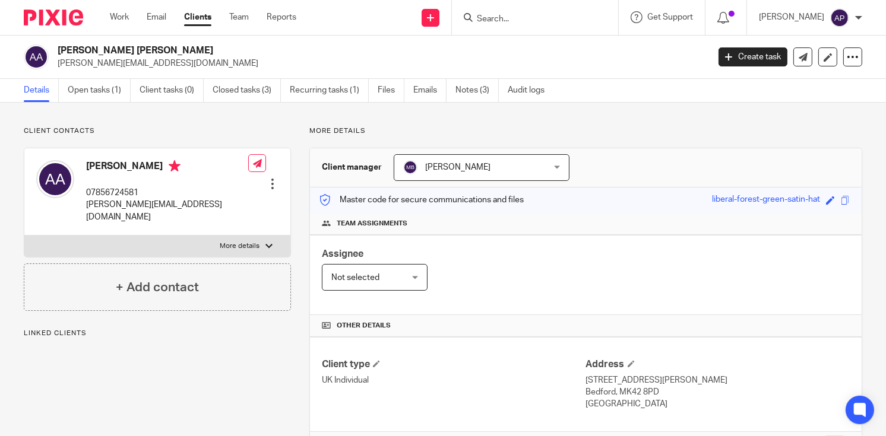
drag, startPoint x: 58, startPoint y: 49, endPoint x: 185, endPoint y: 49, distance: 127.1
click at [185, 49] on h2 "[PERSON_NAME] [PERSON_NAME]" at bounding box center [315, 51] width 514 height 12
copy h2 "[PERSON_NAME] [PERSON_NAME]"
click at [497, 18] on input "Search" at bounding box center [529, 19] width 107 height 11
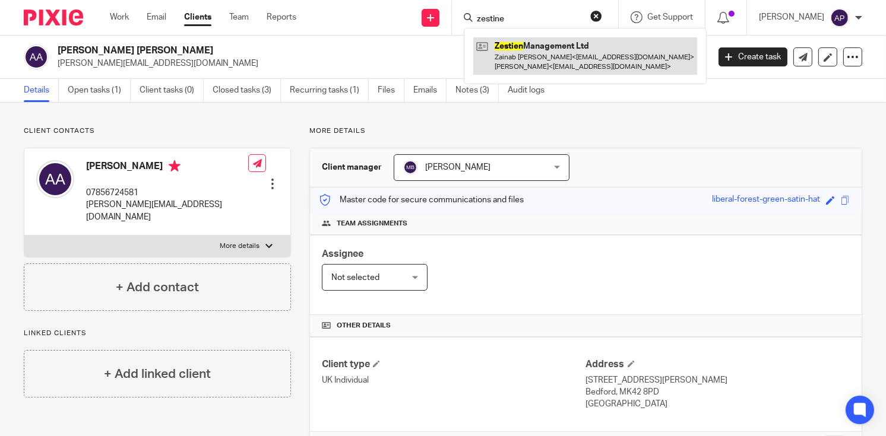
type input "zestine"
click at [571, 60] on link at bounding box center [585, 55] width 224 height 37
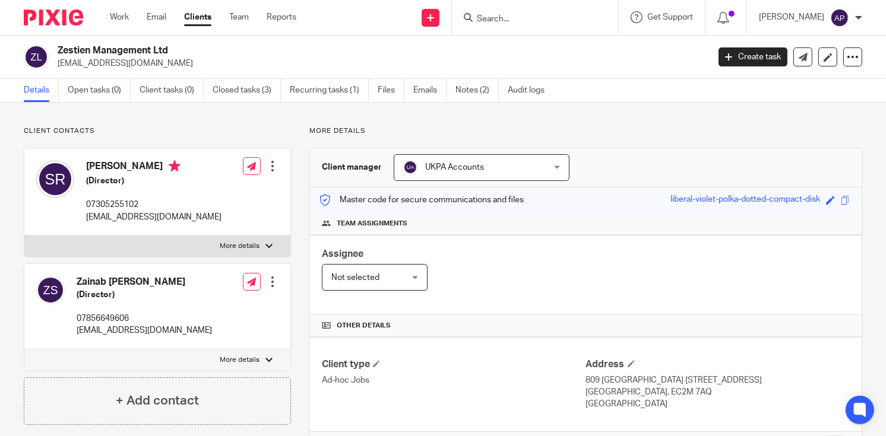
drag, startPoint x: 58, startPoint y: 49, endPoint x: 187, endPoint y: 47, distance: 128.9
click at [187, 47] on h2 "Zestien Management Ltd" at bounding box center [315, 51] width 514 height 12
copy h2 "Zestien Management Ltd"
drag, startPoint x: 56, startPoint y: 62, endPoint x: 159, endPoint y: 62, distance: 103.3
click at [159, 62] on div "Zestien Management Ltd cherishstays@gmail.com" at bounding box center [362, 57] width 677 height 25
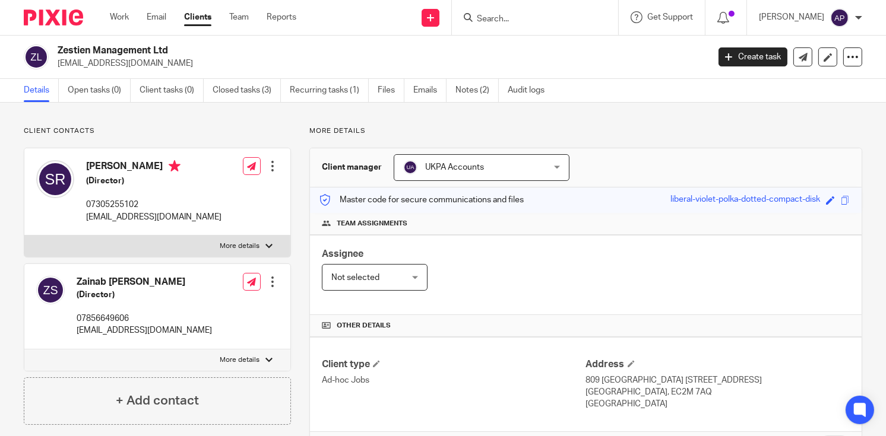
copy p "cherishstays@gmail.com"
click at [97, 163] on h4 "Shweta Rani" at bounding box center [153, 167] width 135 height 15
copy h4 "Shweta"
click at [531, 17] on input "Search" at bounding box center [529, 19] width 107 height 11
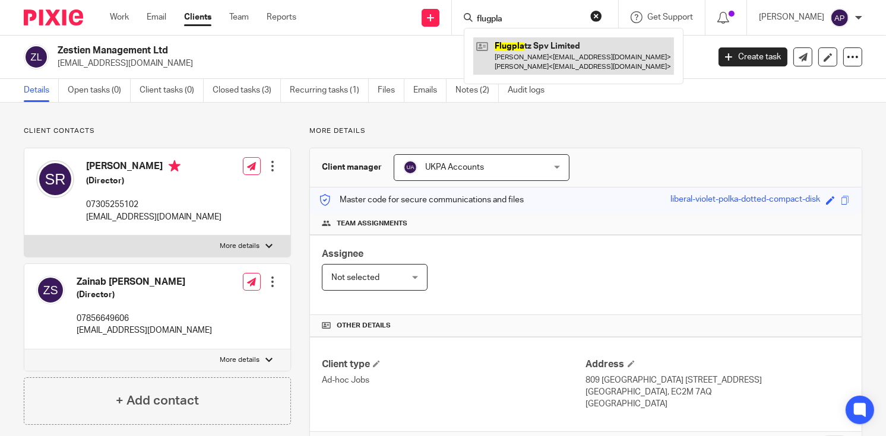
type input "flugpla"
click at [588, 62] on link at bounding box center [573, 55] width 201 height 37
click at [587, 61] on link at bounding box center [573, 55] width 201 height 37
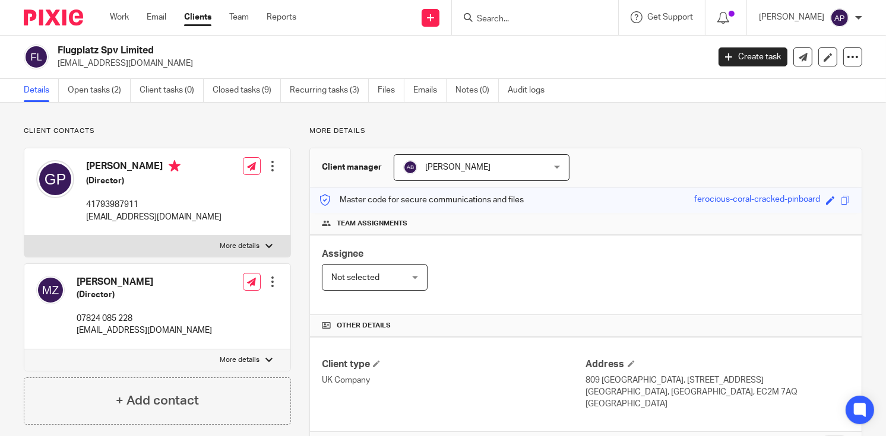
drag, startPoint x: 59, startPoint y: 49, endPoint x: 174, endPoint y: 45, distance: 114.7
click at [174, 45] on h2 "Flugplatz Spv Limited" at bounding box center [315, 51] width 514 height 12
copy h2 "Flugplatz Spv Limited"
drag, startPoint x: 56, startPoint y: 64, endPoint x: 178, endPoint y: 64, distance: 121.2
click at [178, 64] on div "Flugplatz Spv Limited [EMAIL_ADDRESS][DOMAIN_NAME]" at bounding box center [362, 57] width 677 height 25
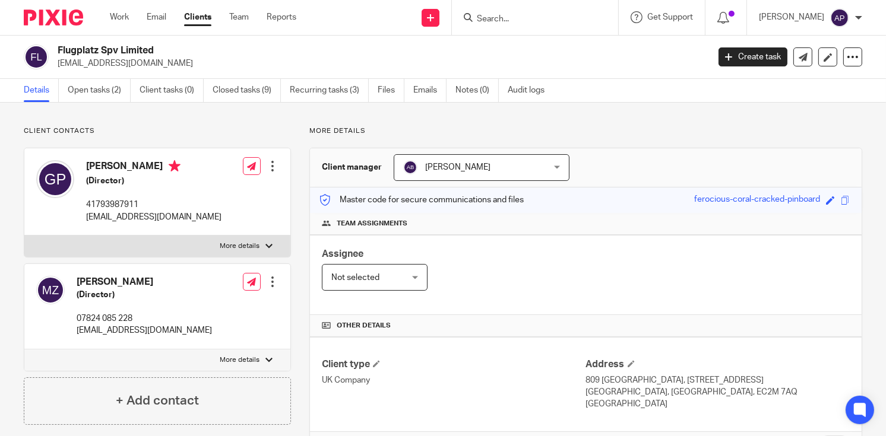
copy p "[EMAIL_ADDRESS][DOMAIN_NAME]"
click at [107, 162] on h4 "[PERSON_NAME]" at bounding box center [153, 167] width 135 height 15
copy h4 "[PERSON_NAME]"
click at [535, 16] on input "Search" at bounding box center [529, 19] width 107 height 11
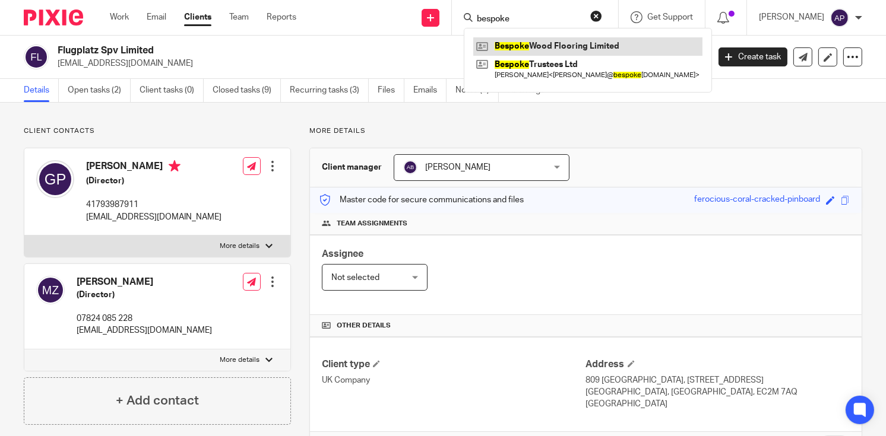
type input "bespoke"
click at [589, 50] on link at bounding box center [587, 46] width 229 height 18
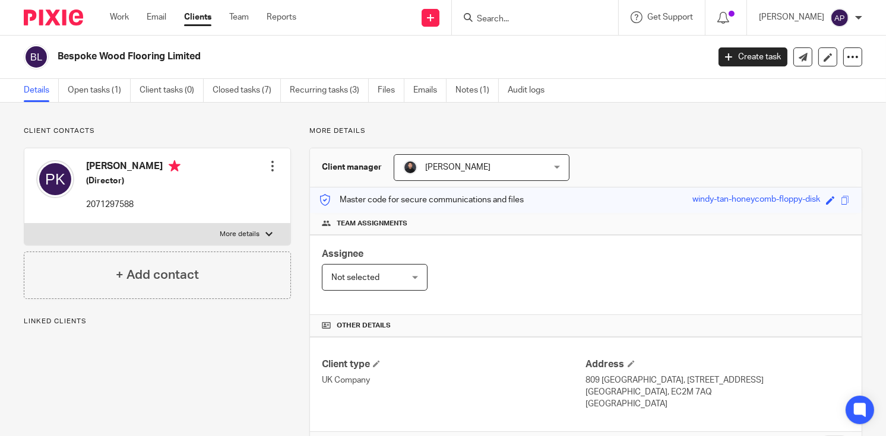
drag, startPoint x: 58, startPoint y: 53, endPoint x: 226, endPoint y: 57, distance: 167.5
click at [226, 57] on h2 "Bespoke Wood Flooring Limited" at bounding box center [315, 56] width 514 height 12
copy h2 "Bespoke Wood Flooring Limited"
click at [548, 21] on input "Search" at bounding box center [529, 19] width 107 height 11
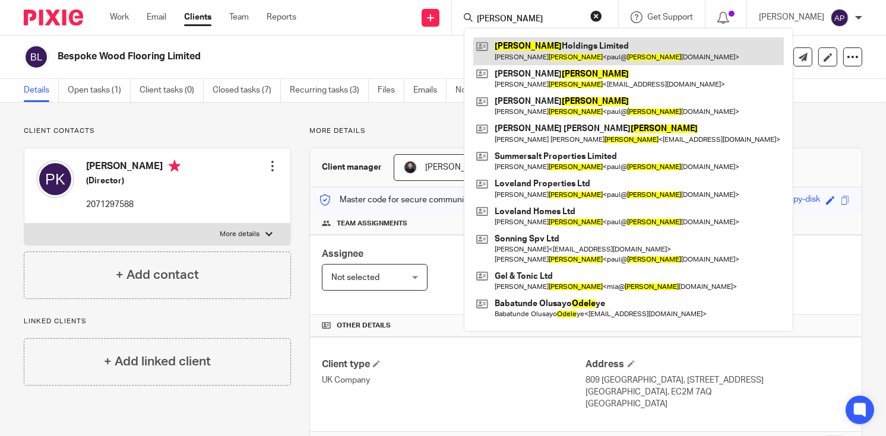
type input "odell"
click at [583, 47] on link at bounding box center [628, 50] width 311 height 27
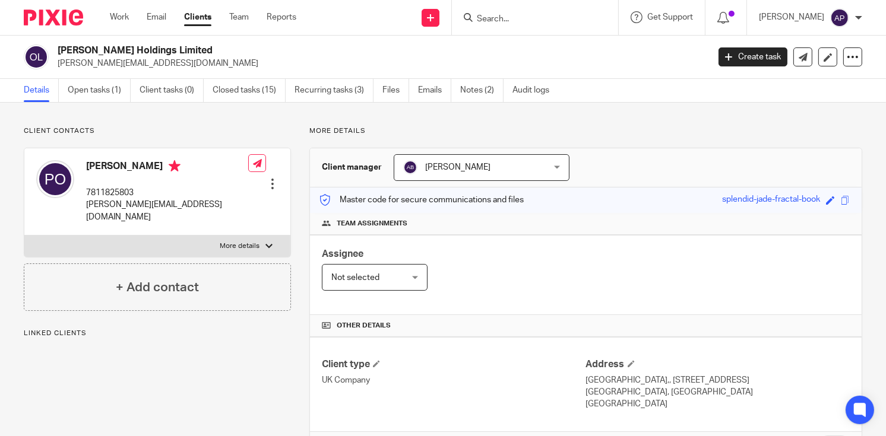
drag, startPoint x: 57, startPoint y: 49, endPoint x: 167, endPoint y: 47, distance: 109.9
click at [167, 47] on div "[PERSON_NAME] Holdings Limited [PERSON_NAME][EMAIL_ADDRESS][DOMAIN_NAME]" at bounding box center [362, 57] width 677 height 25
copy h2 "[PERSON_NAME] Holdings Limited"
drag, startPoint x: 58, startPoint y: 64, endPoint x: 176, endPoint y: 64, distance: 118.2
click at [176, 64] on p "[PERSON_NAME][EMAIL_ADDRESS][DOMAIN_NAME]" at bounding box center [379, 64] width 643 height 12
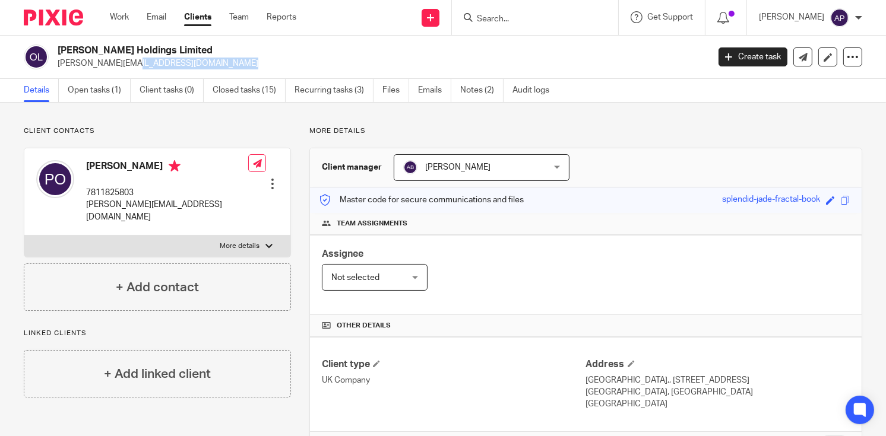
copy p "[PERSON_NAME][EMAIL_ADDRESS][DOMAIN_NAME]"
click at [94, 164] on h4 "[PERSON_NAME]" at bounding box center [167, 167] width 162 height 15
copy h4 "[PERSON_NAME]"
click at [525, 17] on input "Search" at bounding box center [529, 19] width 107 height 11
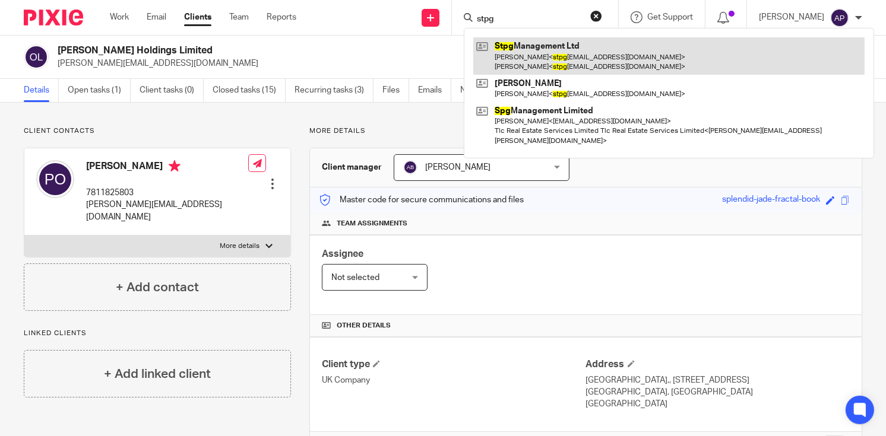
type input "stpg"
click at [568, 57] on link at bounding box center [668, 55] width 391 height 37
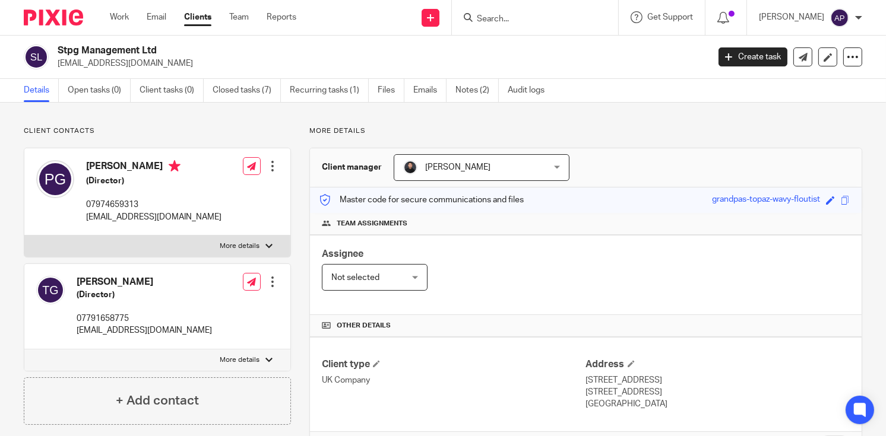
click at [182, 49] on h2 "Stpg Management Ltd" at bounding box center [315, 51] width 514 height 12
click at [508, 17] on input "Search" at bounding box center [529, 19] width 107 height 11
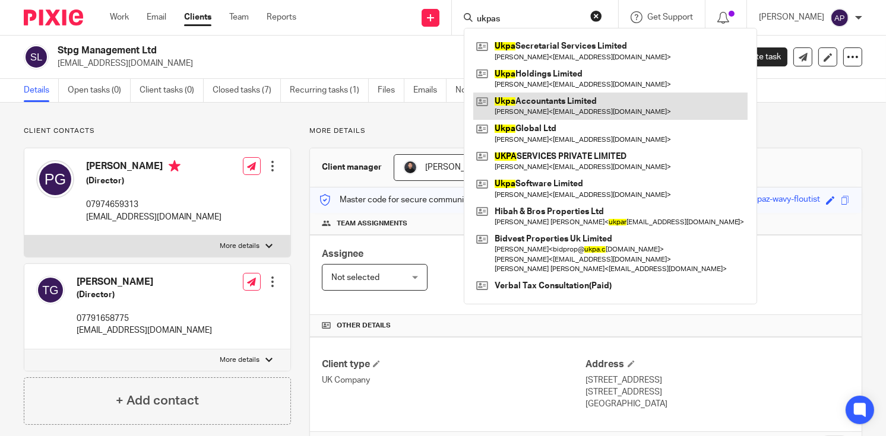
type input "ukpas"
click at [581, 109] on link at bounding box center [610, 106] width 274 height 27
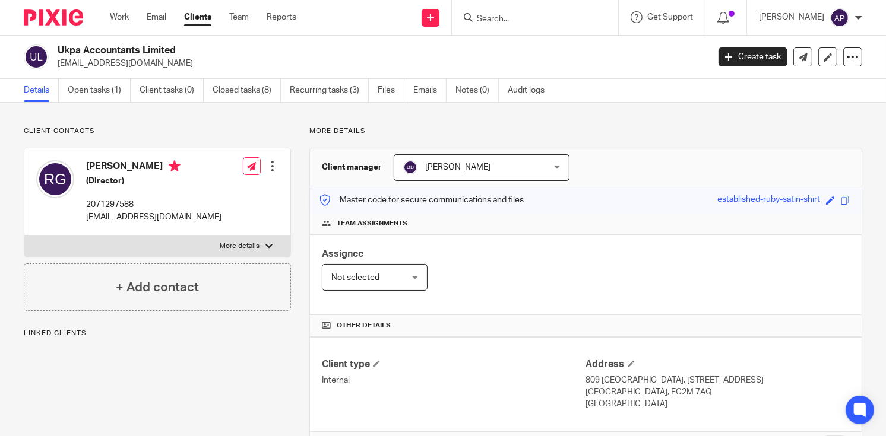
drag, startPoint x: 59, startPoint y: 50, endPoint x: 188, endPoint y: 45, distance: 128.4
click at [188, 45] on h2 "Ukpa Accountants Limited" at bounding box center [315, 51] width 514 height 12
copy h2 "Ukpa Accountants Limited"
click at [501, 12] on form at bounding box center [539, 17] width 126 height 15
click at [504, 14] on input "Search" at bounding box center [529, 19] width 107 height 11
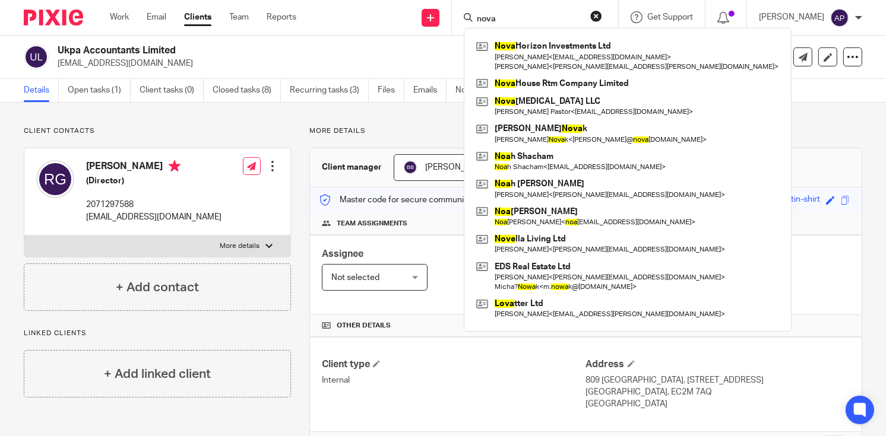
type input "nova"
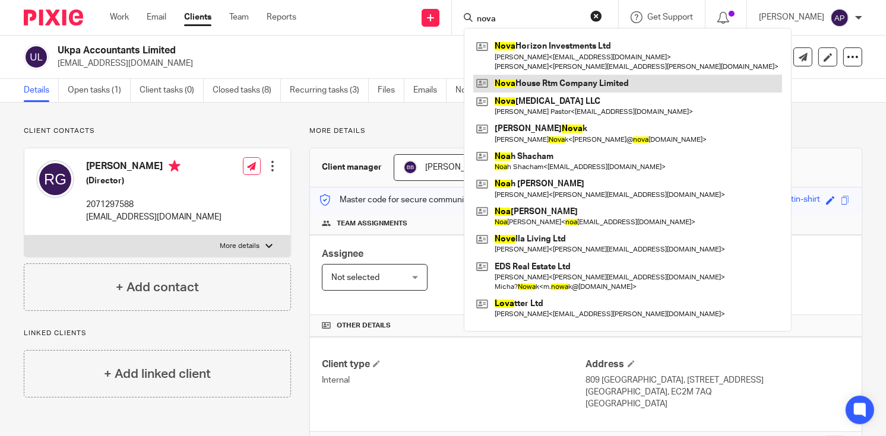
click at [593, 87] on link at bounding box center [627, 84] width 309 height 18
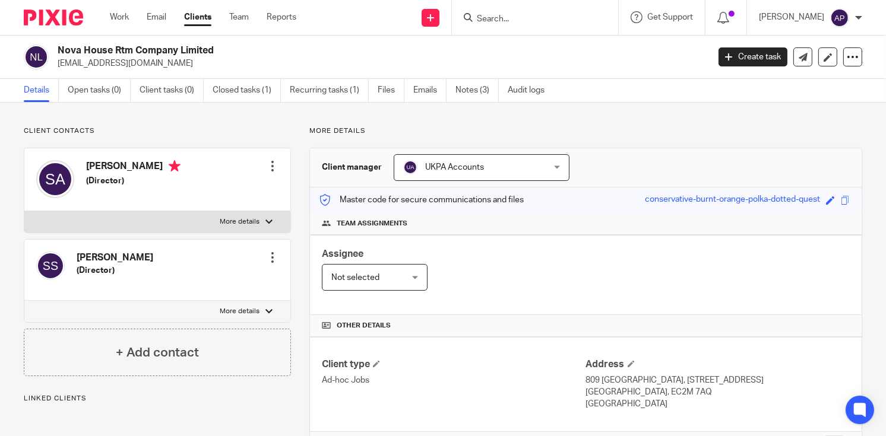
click at [245, 50] on h2 "Nova House Rtm Company Limited" at bounding box center [315, 51] width 514 height 12
drag, startPoint x: 55, startPoint y: 62, endPoint x: 166, endPoint y: 62, distance: 110.5
click at [165, 62] on div "Nova House Rtm Company Limited [EMAIL_ADDRESS][DOMAIN_NAME]" at bounding box center [362, 57] width 677 height 25
copy p "[EMAIL_ADDRESS][DOMAIN_NAME]"
click at [104, 166] on h4 "[PERSON_NAME]" at bounding box center [133, 167] width 94 height 15
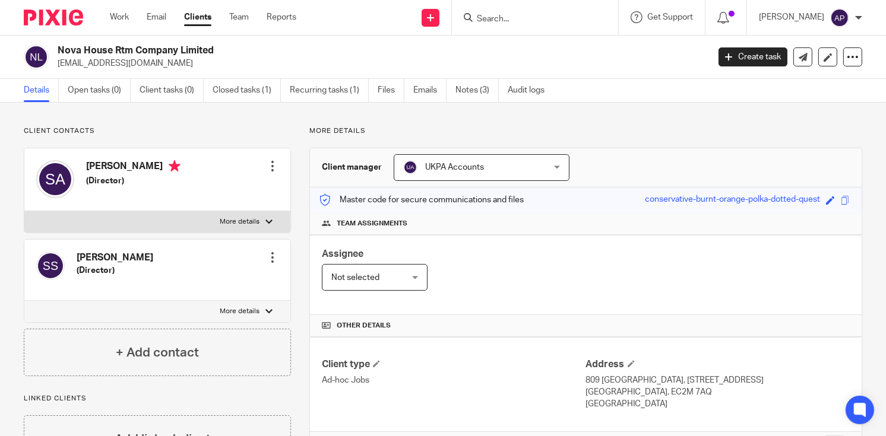
click at [104, 166] on h4 "[PERSON_NAME]" at bounding box center [133, 167] width 94 height 15
copy h4 "Shanawaaz"
click at [501, 16] on input "Search" at bounding box center [529, 19] width 107 height 11
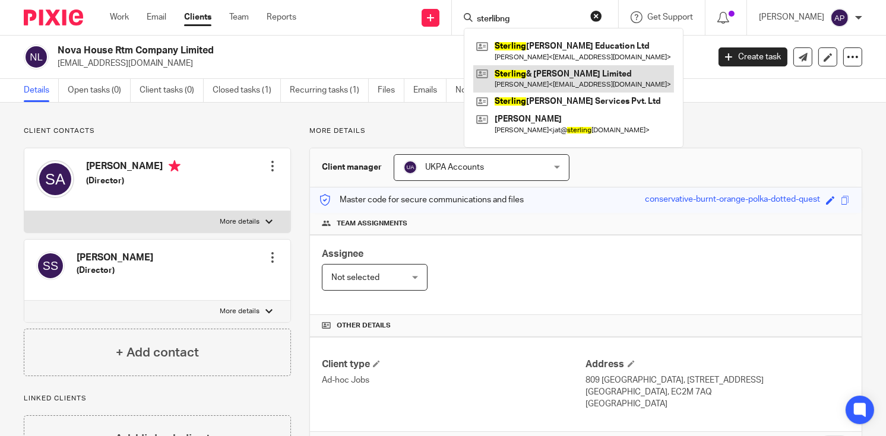
type input "sterlibng"
click at [581, 83] on link at bounding box center [573, 78] width 201 height 27
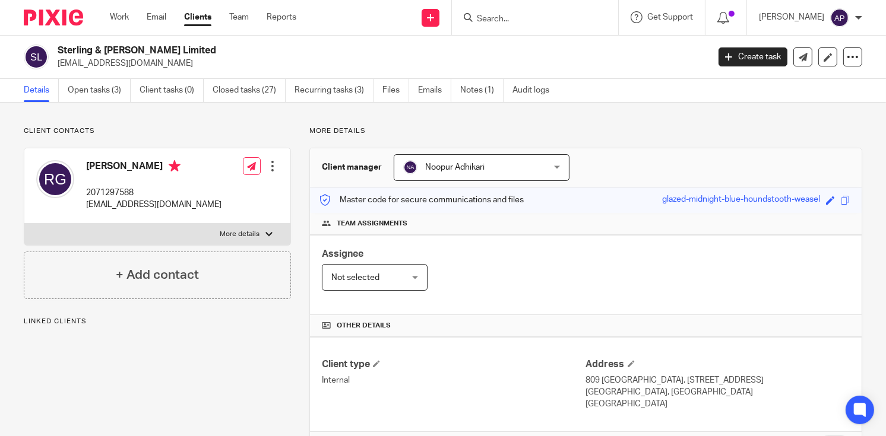
drag, startPoint x: 0, startPoint y: 0, endPoint x: 187, endPoint y: 46, distance: 192.6
click at [187, 46] on h2 "Sterling & [PERSON_NAME] Limited" at bounding box center [315, 51] width 514 height 12
copy h2 "Sterling & [PERSON_NAME] Limited"
click at [521, 18] on input "Search" at bounding box center [529, 19] width 107 height 11
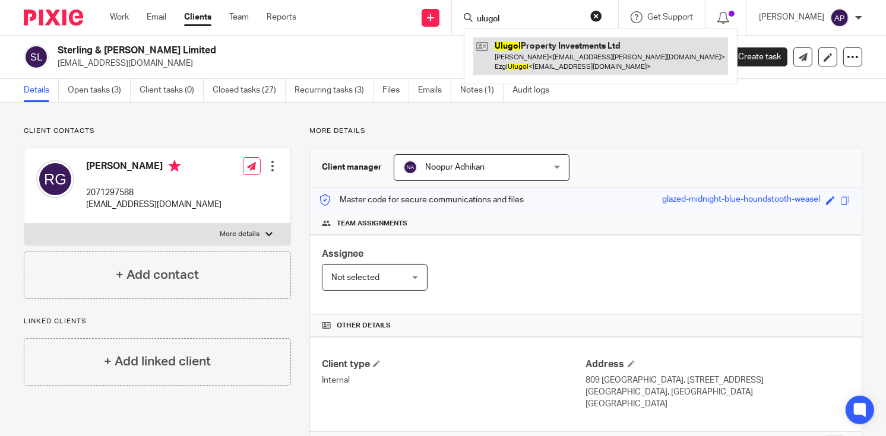
type input "ulugol"
click at [537, 47] on link at bounding box center [600, 55] width 255 height 37
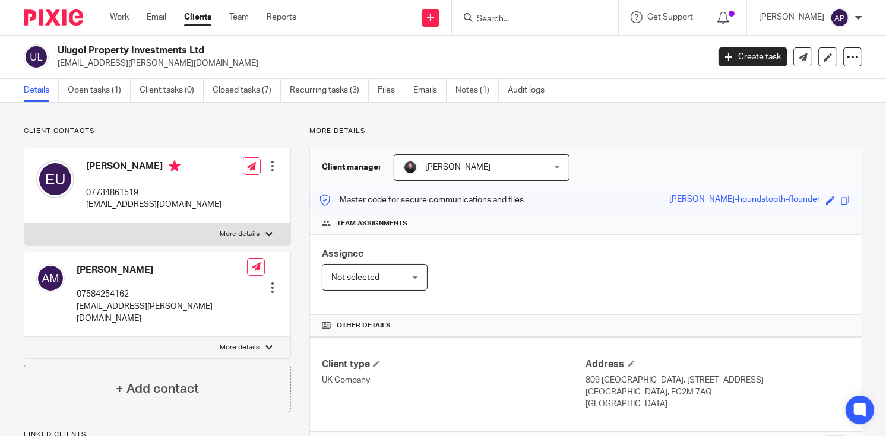
click at [495, 19] on input "Search" at bounding box center [529, 19] width 107 height 11
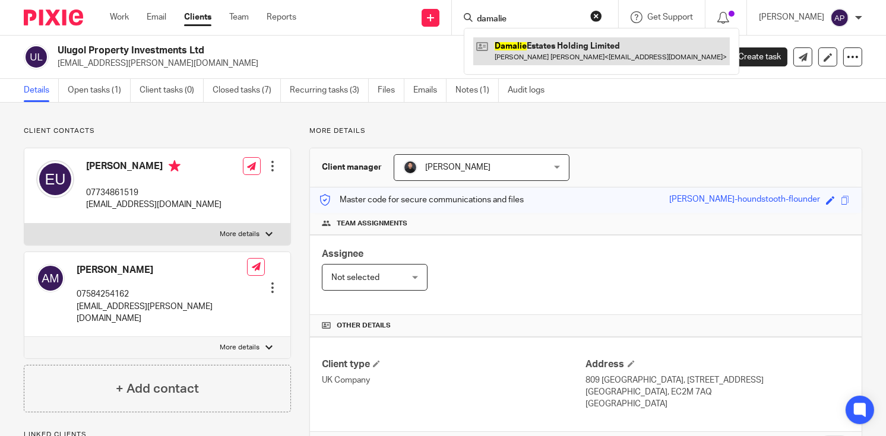
type input "damalie"
click at [551, 42] on link at bounding box center [601, 50] width 257 height 27
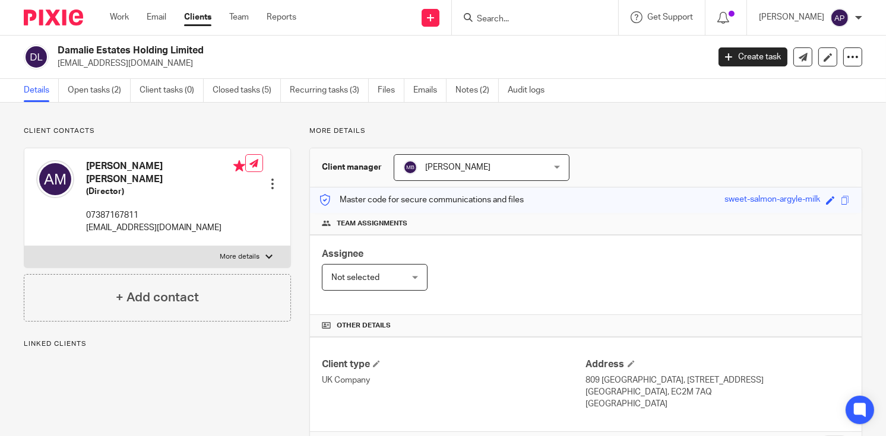
drag, startPoint x: 57, startPoint y: 47, endPoint x: 235, endPoint y: 47, distance: 177.6
click at [235, 47] on h2 "Damalie Estates Holding Limited" at bounding box center [315, 51] width 514 height 12
copy h2 "Damalie Estates Holding Limited"
click at [496, 18] on input "Search" at bounding box center [529, 19] width 107 height 11
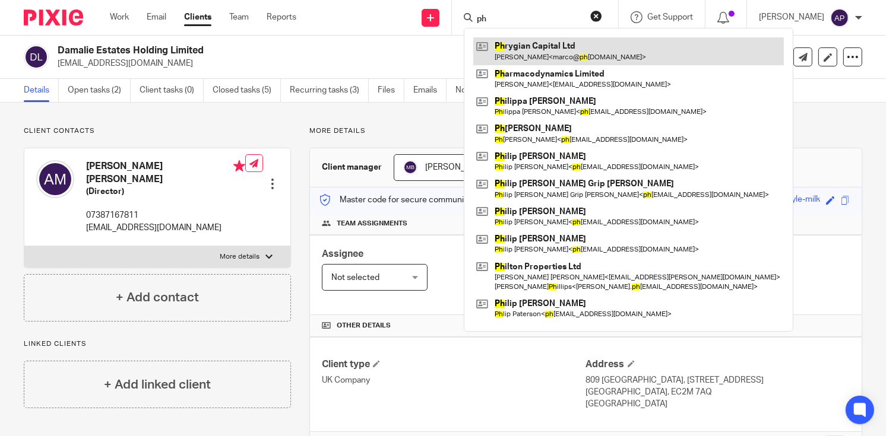
type input "ph"
click at [538, 45] on link at bounding box center [628, 50] width 311 height 27
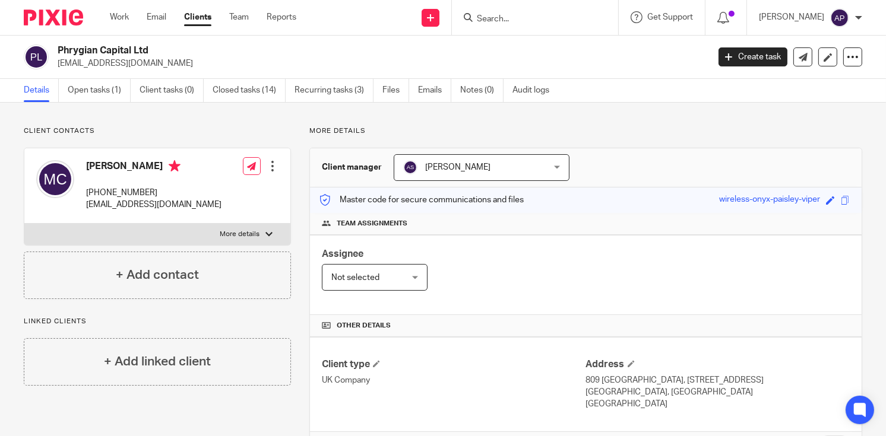
drag, startPoint x: 57, startPoint y: 48, endPoint x: 169, endPoint y: 48, distance: 111.6
click at [169, 48] on h2 "Phrygian Capital Ltd" at bounding box center [315, 51] width 514 height 12
copy h2 "Phrygian Capital Ltd"
click at [546, 18] on input "Search" at bounding box center [529, 19] width 107 height 11
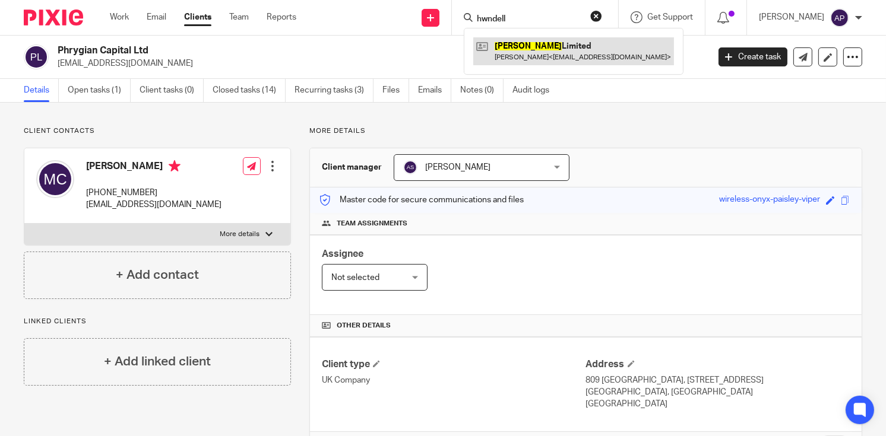
type input "hwndell"
click at [577, 43] on link at bounding box center [573, 50] width 201 height 27
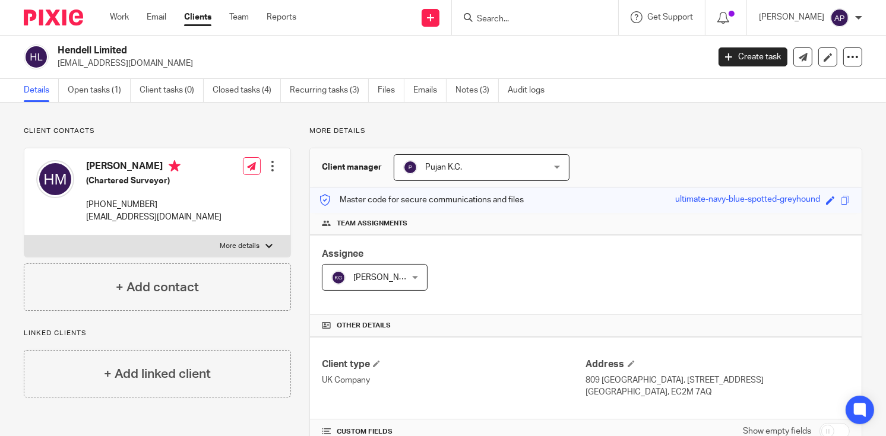
drag, startPoint x: 56, startPoint y: 49, endPoint x: 166, endPoint y: 48, distance: 109.3
click at [166, 48] on div "Hendell Limited [EMAIL_ADDRESS][DOMAIN_NAME]" at bounding box center [362, 57] width 677 height 25
copy h2 "Hendell Limited"
click at [507, 19] on input "Search" at bounding box center [529, 19] width 107 height 11
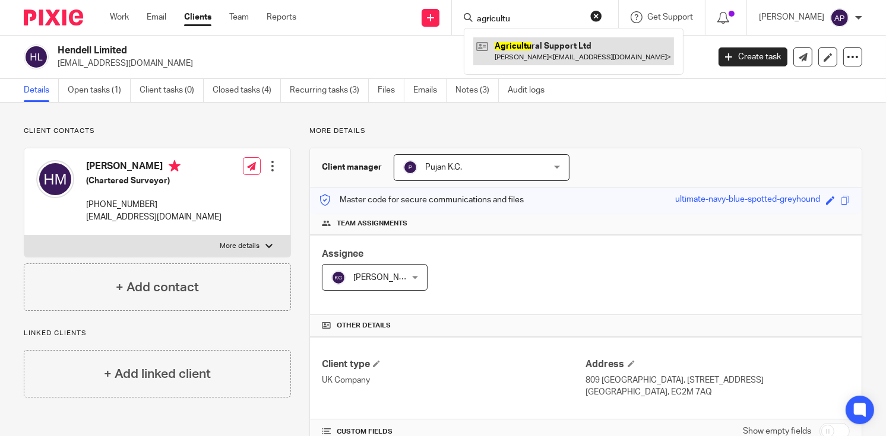
type input "agricultu"
click at [603, 55] on link at bounding box center [573, 50] width 201 height 27
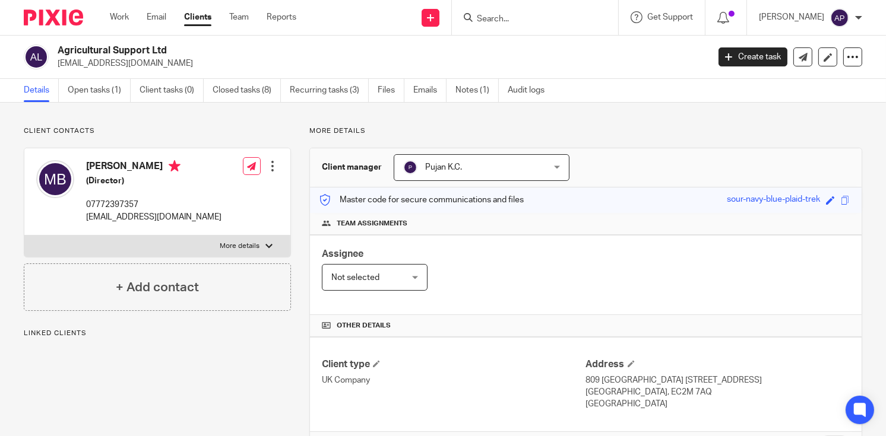
drag, startPoint x: 59, startPoint y: 49, endPoint x: 182, endPoint y: 49, distance: 122.9
click at [181, 49] on h2 "Agricultural Support Ltd" at bounding box center [315, 51] width 514 height 12
copy h2 "Agricultural Support Ltd"
